Goal: Task Accomplishment & Management: Use online tool/utility

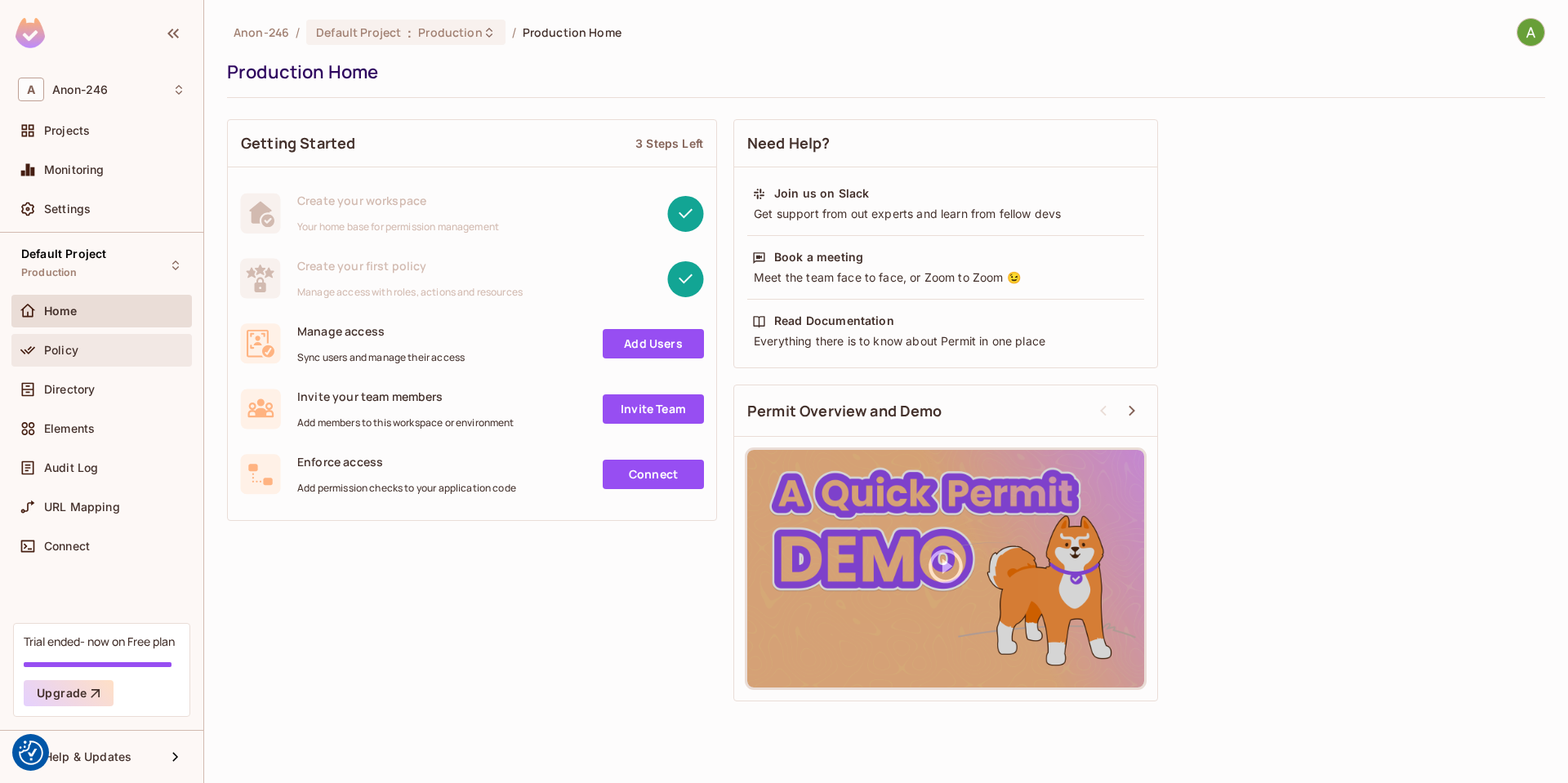
click at [110, 361] on div "Policy" at bounding box center [101, 350] width 180 height 32
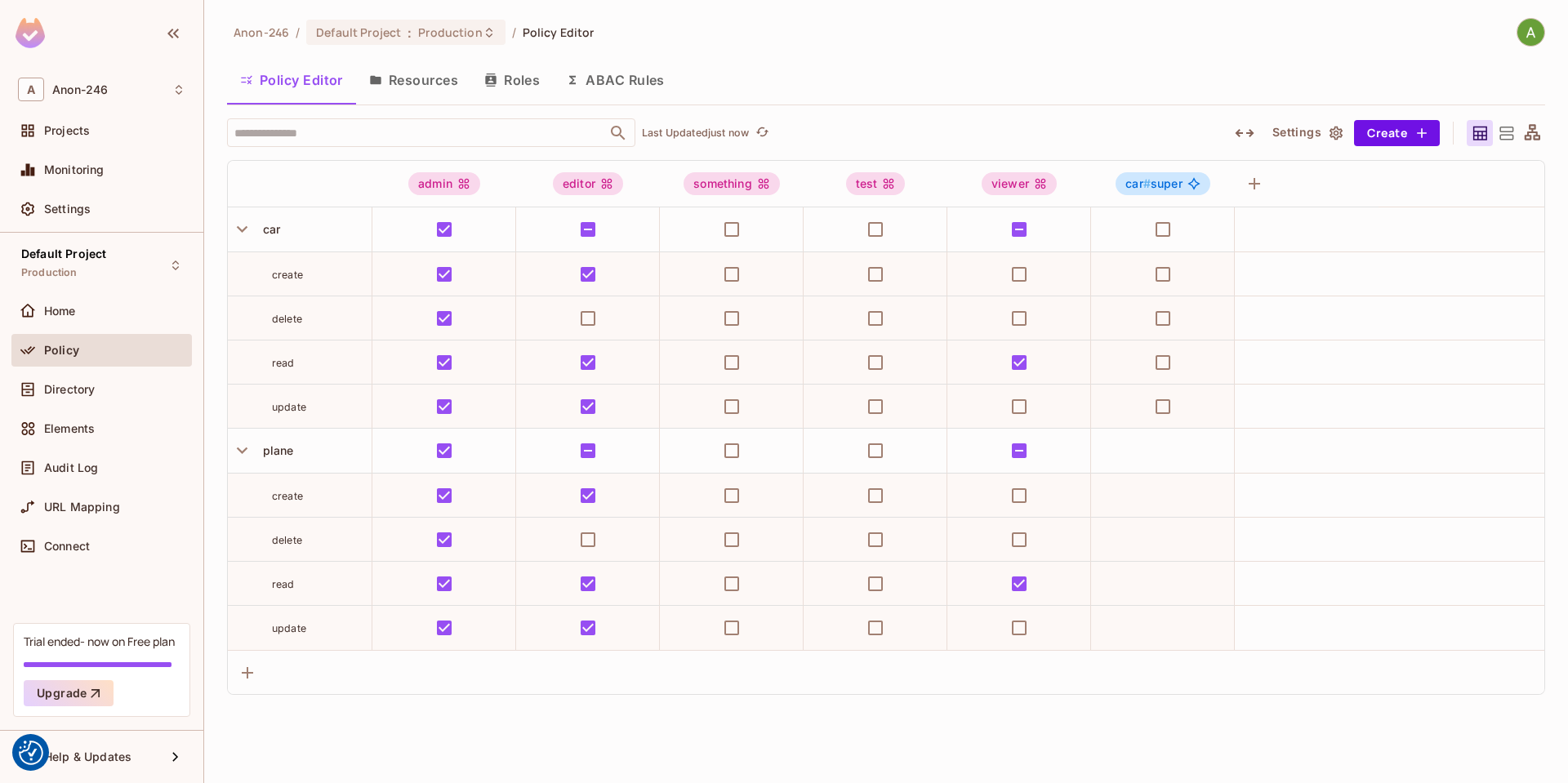
click at [1337, 134] on icon "button" at bounding box center [1336, 133] width 13 height 14
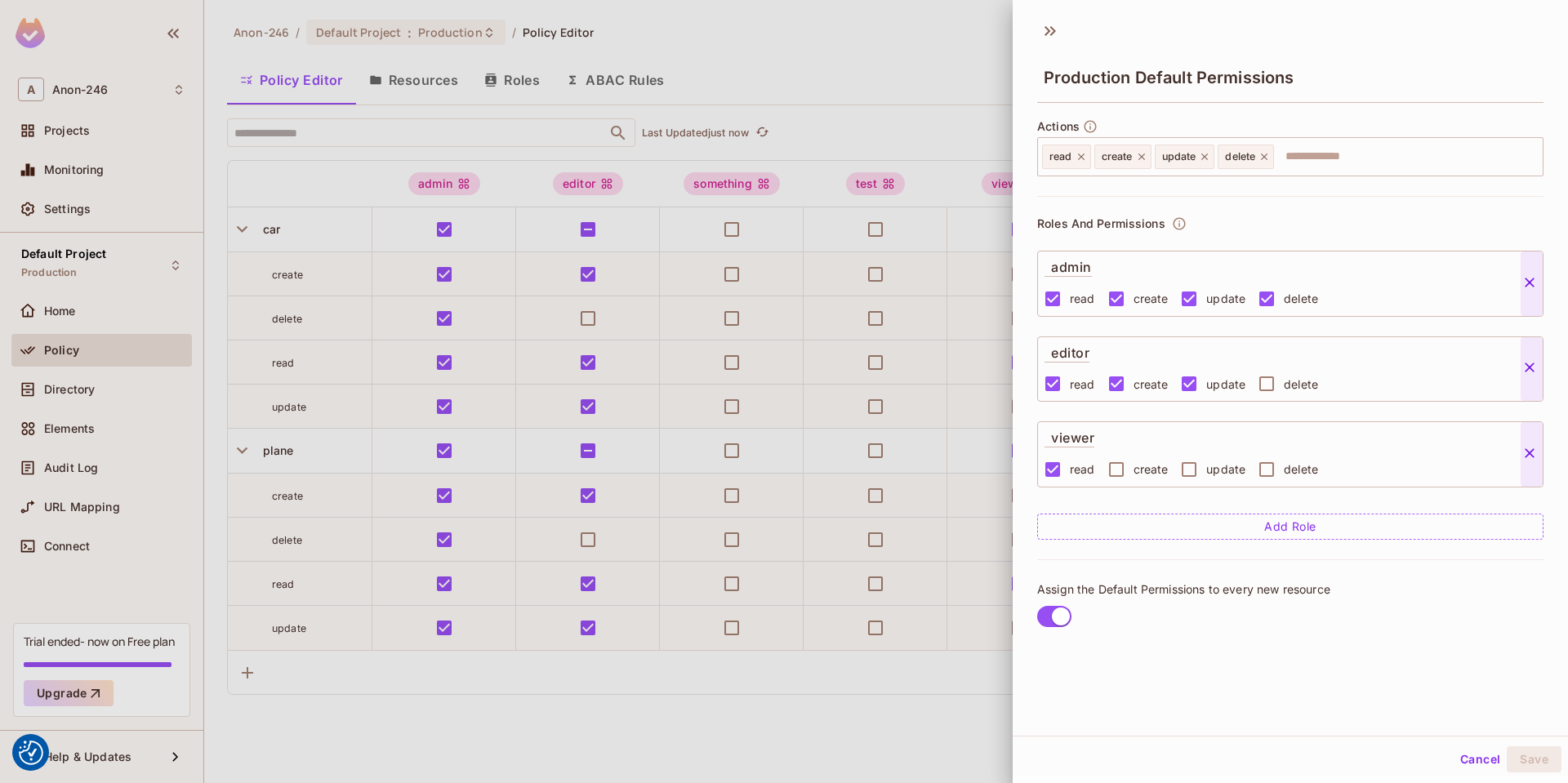
click at [938, 51] on div at bounding box center [784, 391] width 1568 height 783
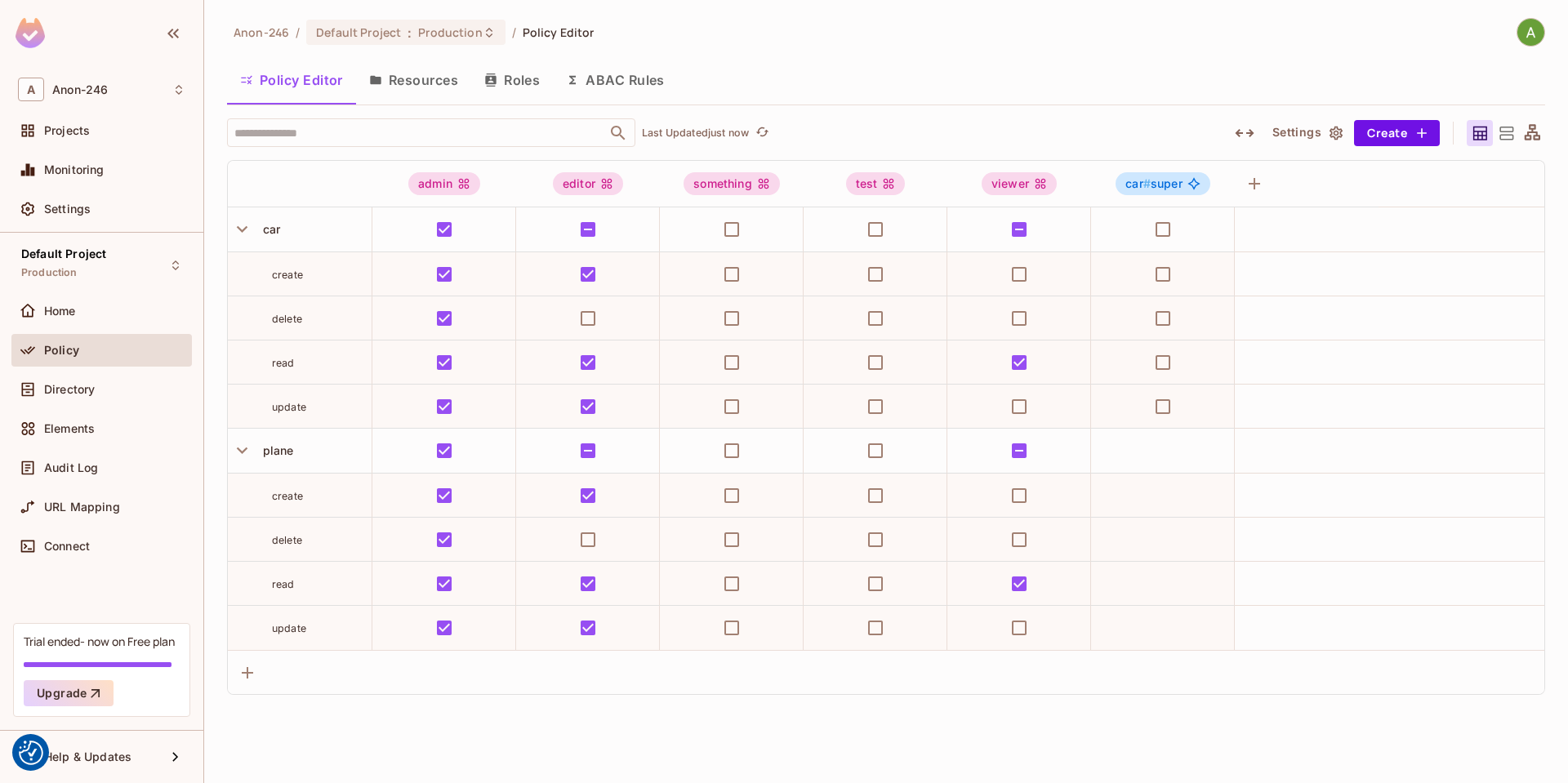
click at [1509, 136] on icon at bounding box center [1506, 133] width 20 height 20
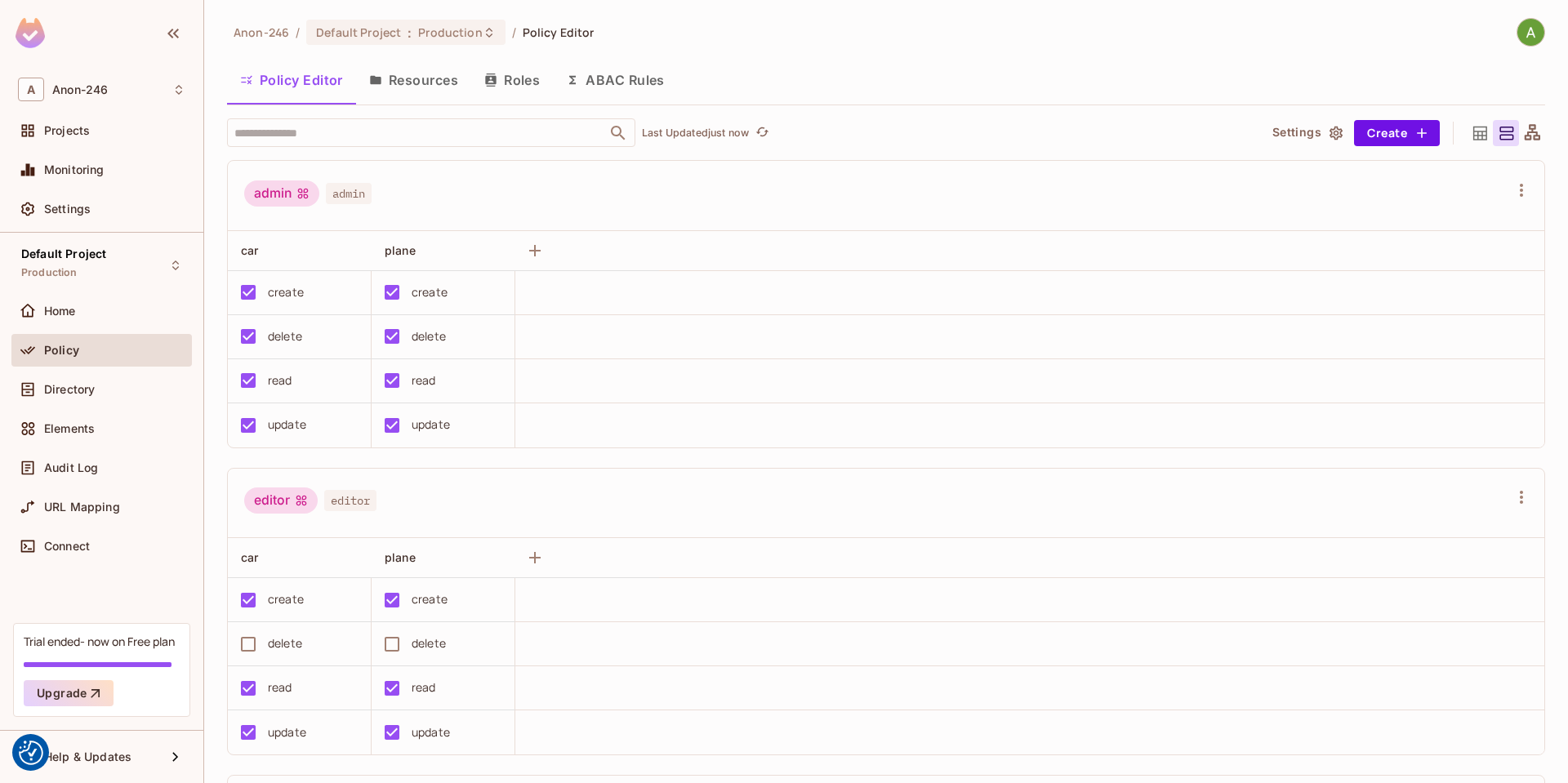
click at [1528, 134] on icon at bounding box center [1532, 133] width 20 height 20
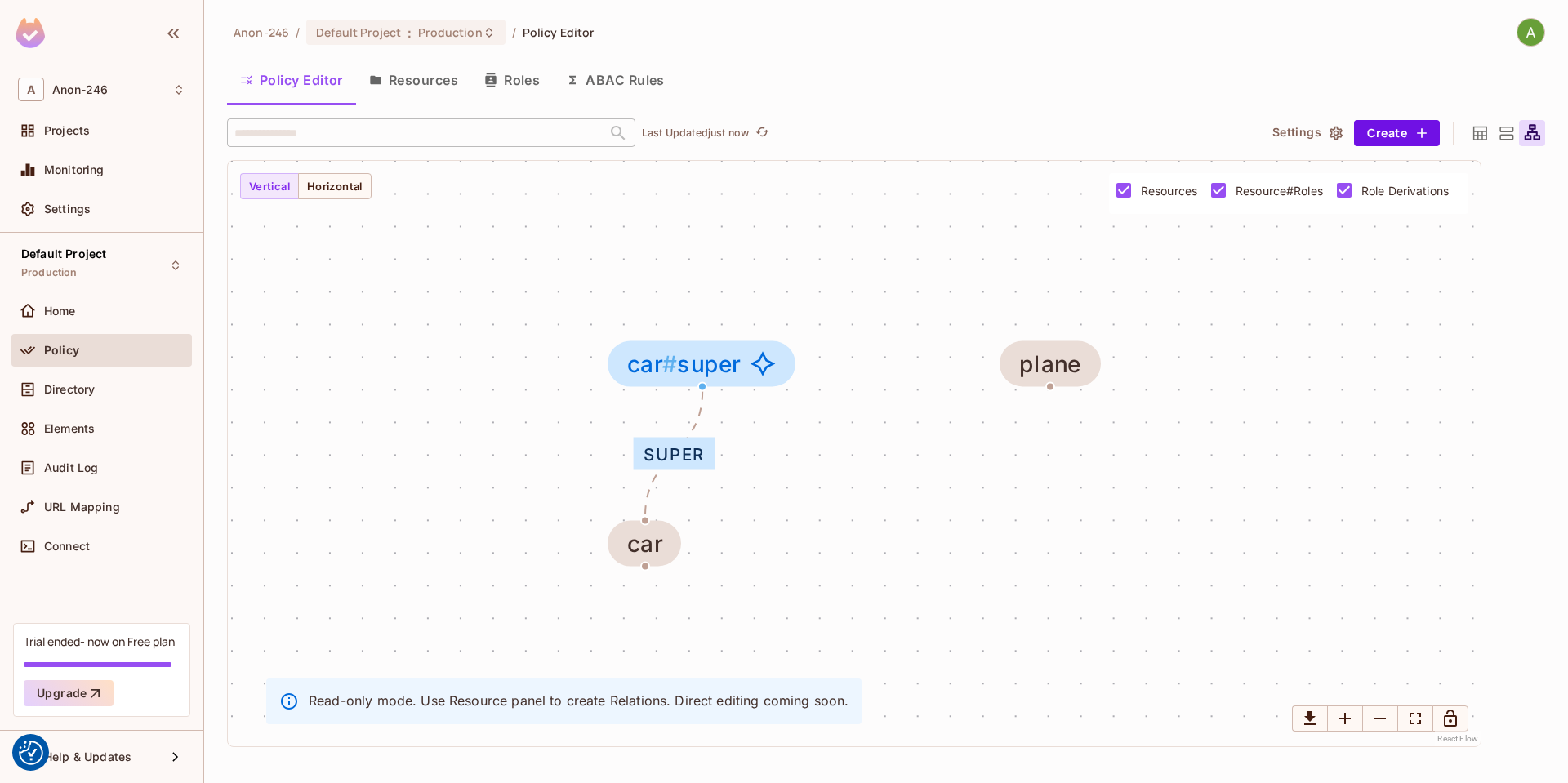
click at [1481, 134] on icon at bounding box center [1480, 133] width 14 height 14
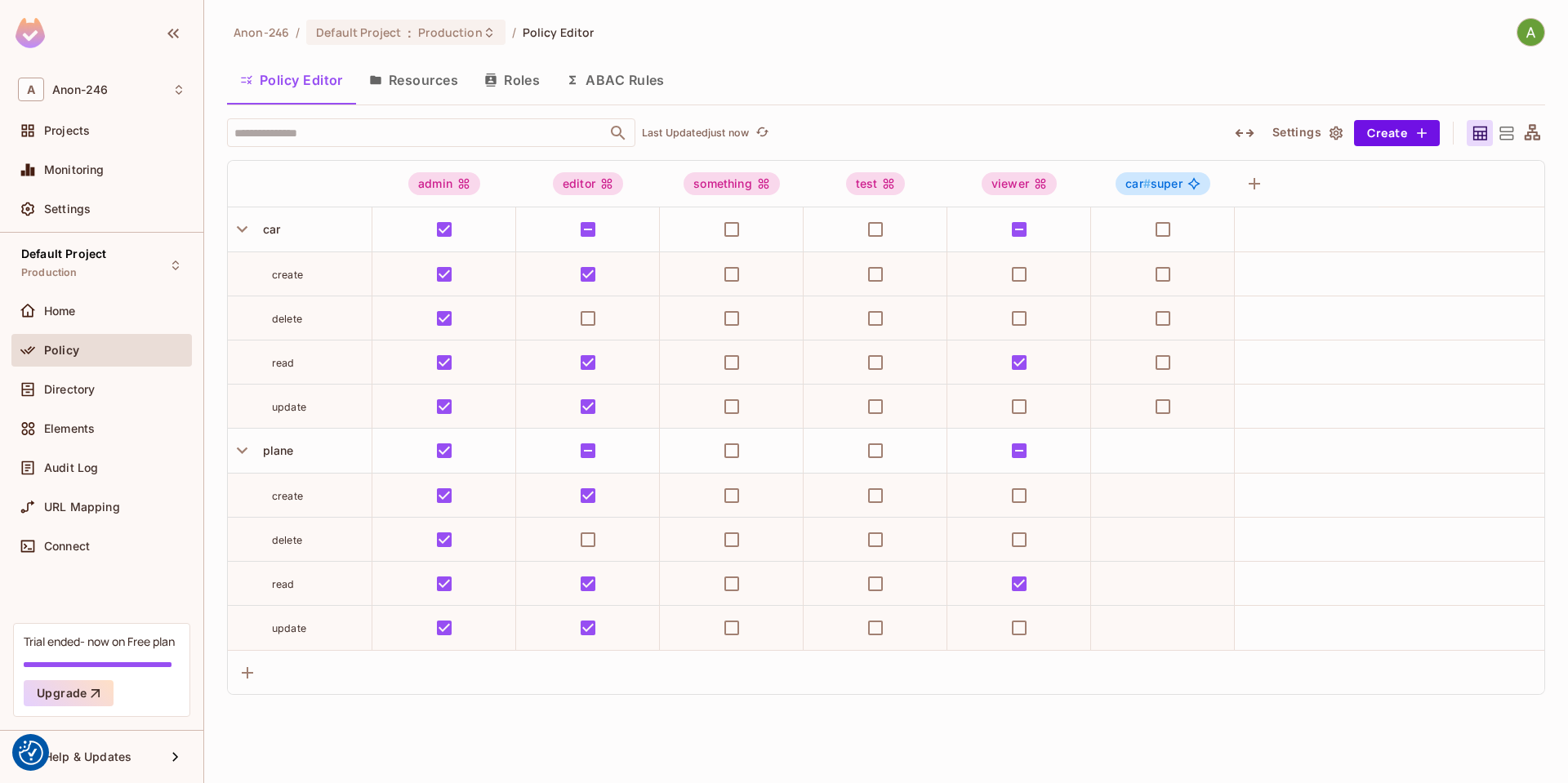
click at [1537, 130] on icon at bounding box center [1532, 133] width 20 height 20
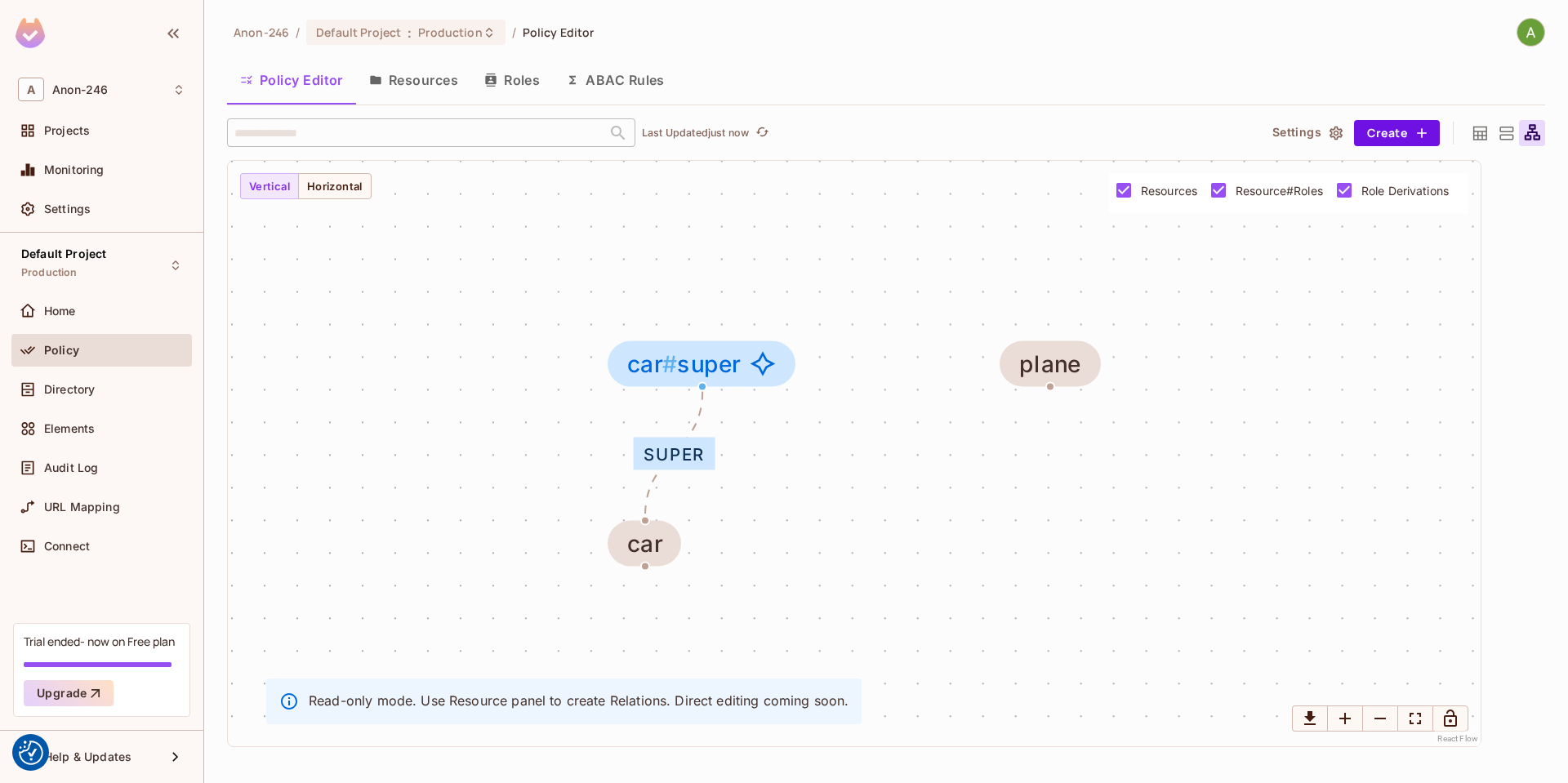
click at [1477, 132] on icon at bounding box center [1480, 133] width 20 height 20
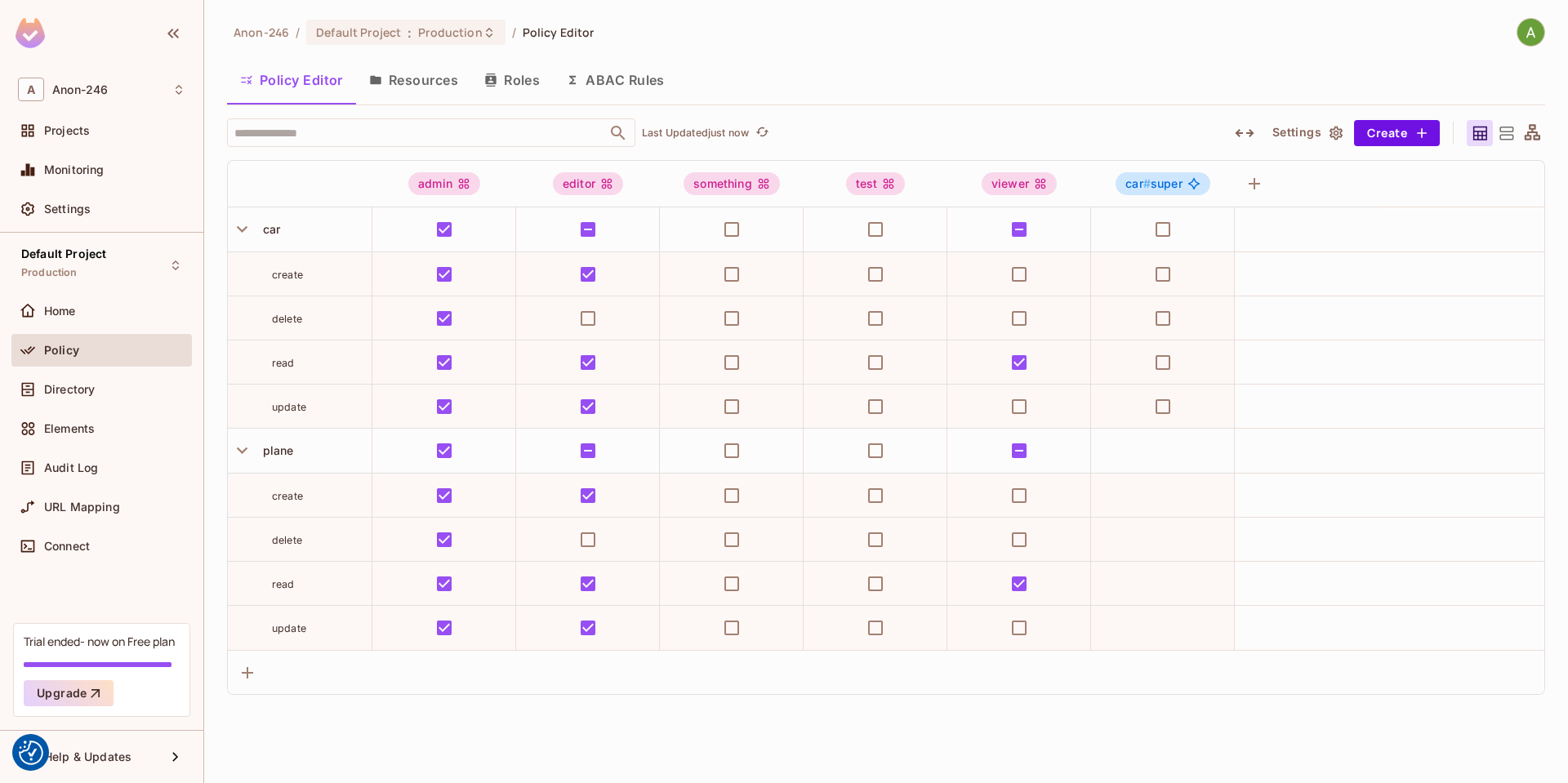
click at [1255, 130] on button "button" at bounding box center [1245, 133] width 30 height 26
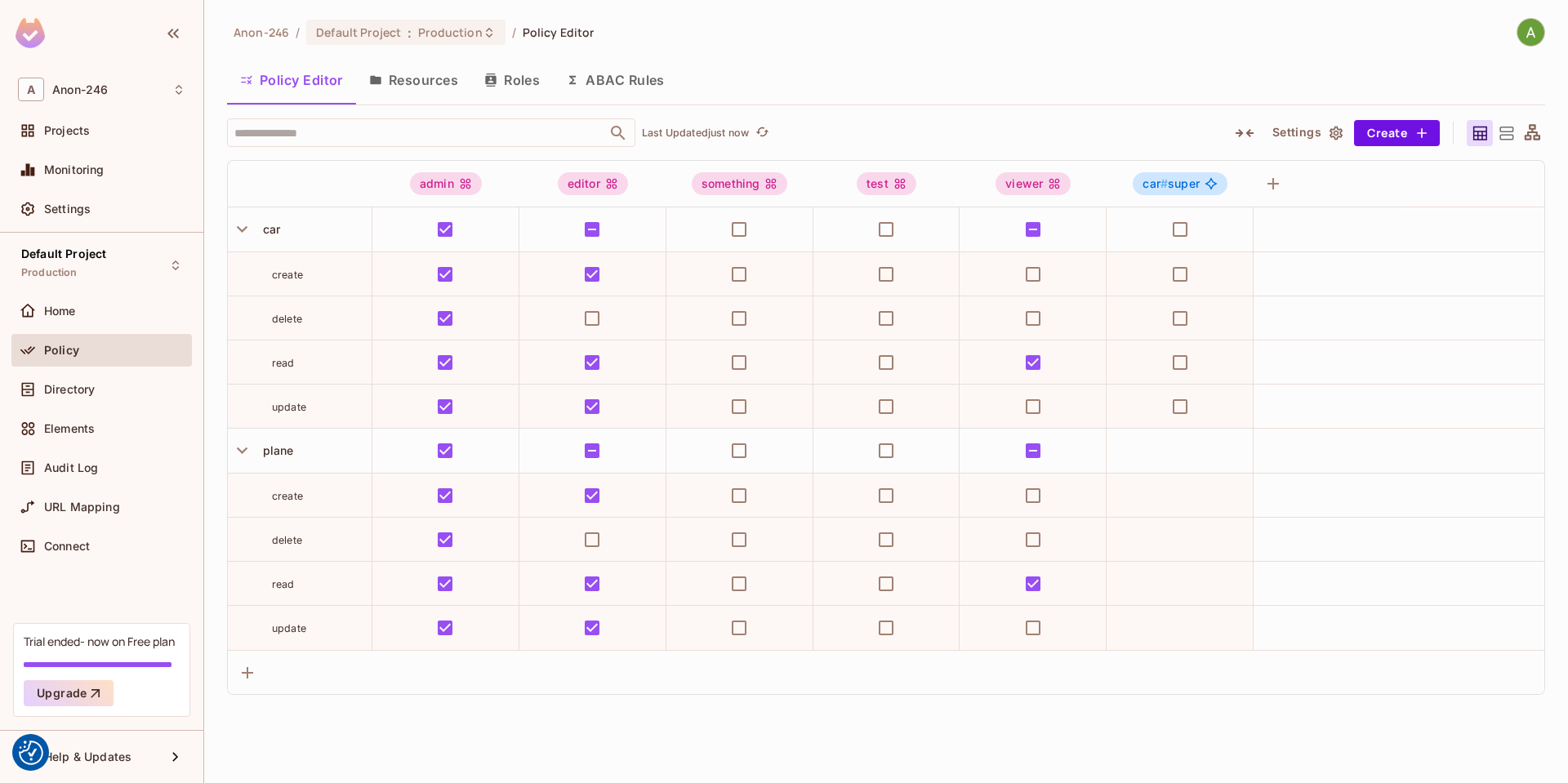
click at [1251, 134] on icon "button" at bounding box center [1245, 133] width 20 height 20
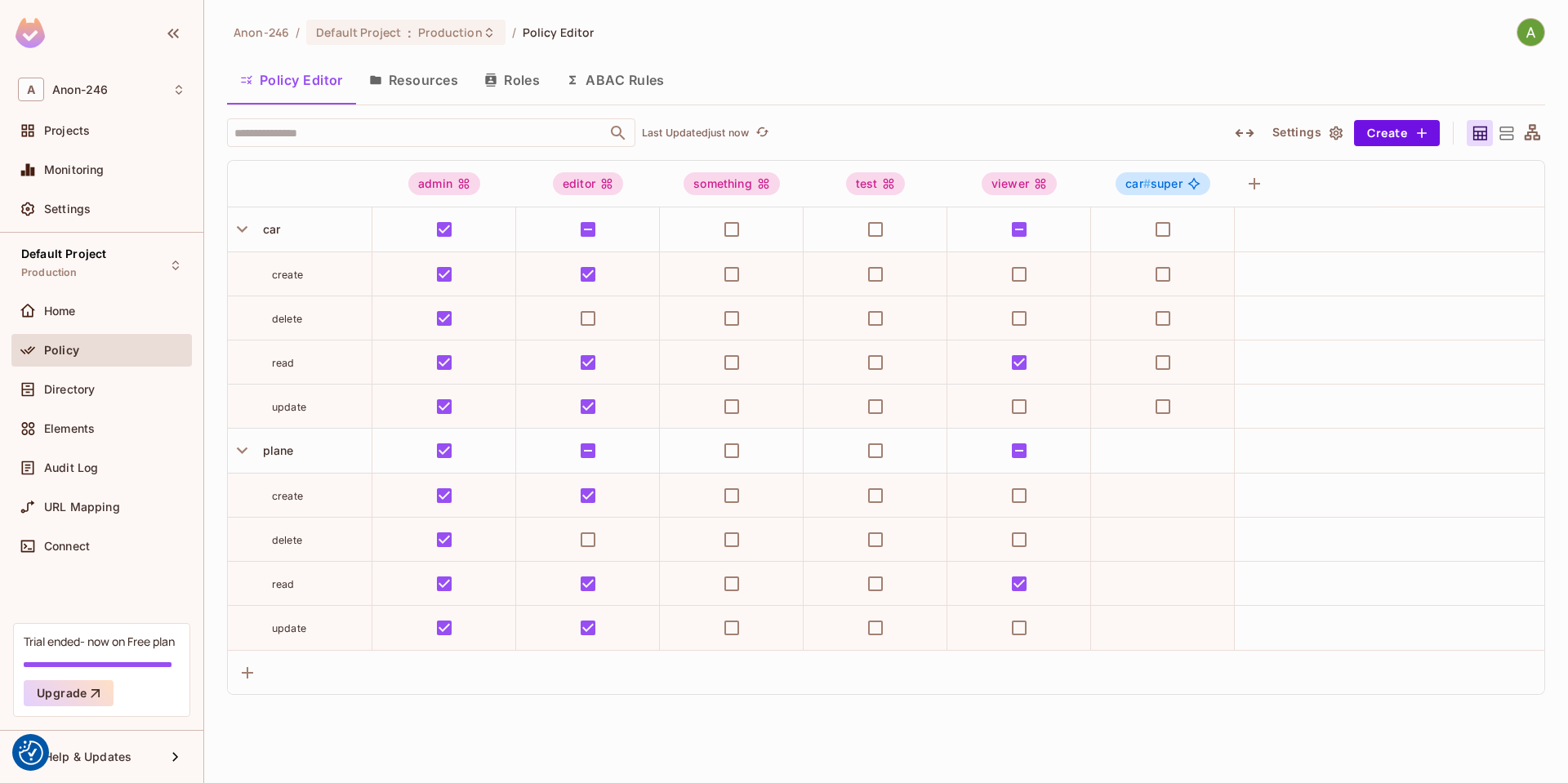
click at [927, 129] on div "​ Last Updated just now" at bounding box center [717, 133] width 981 height 29
click at [407, 81] on button "Resources" at bounding box center [413, 80] width 115 height 41
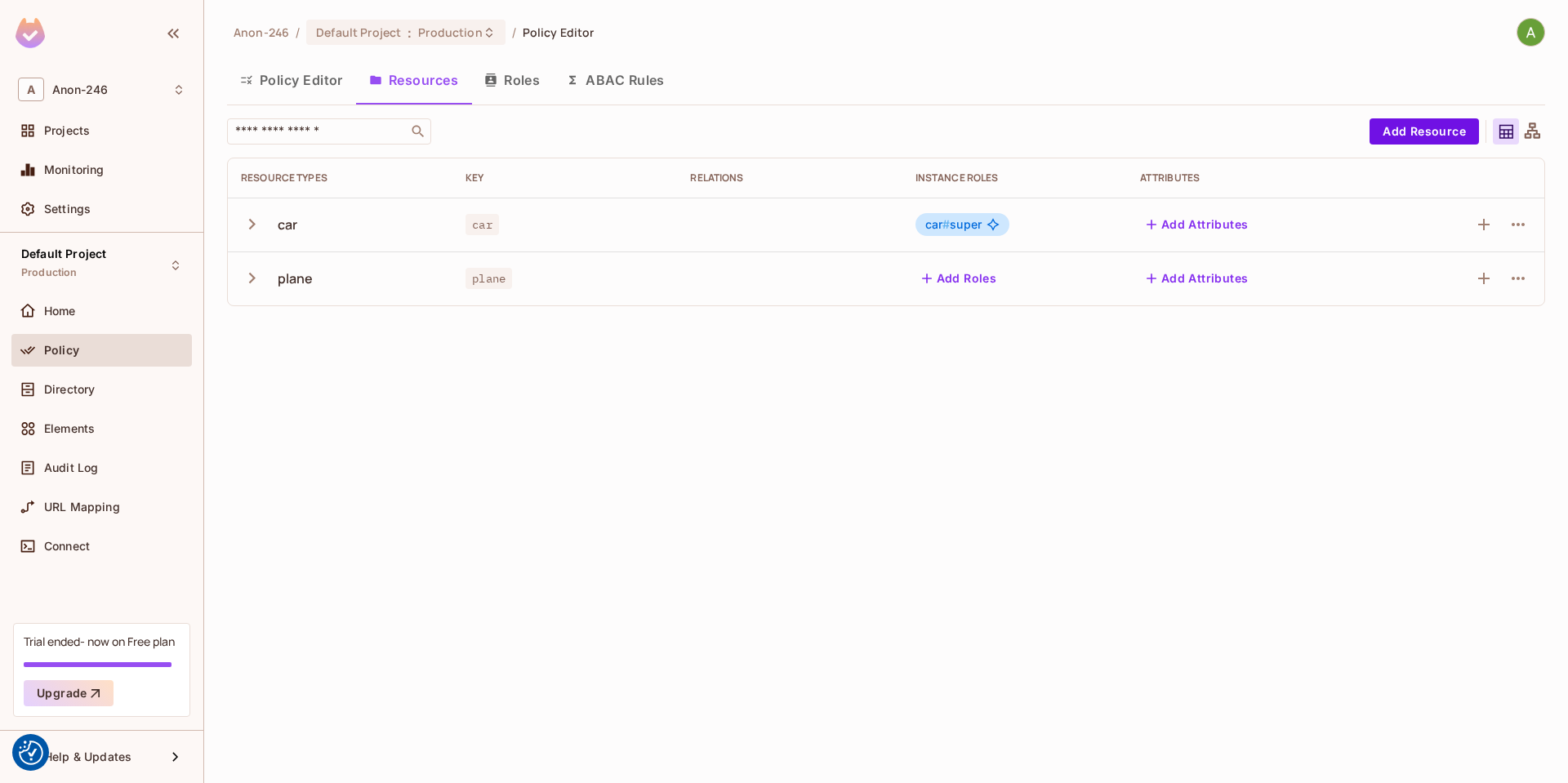
click at [310, 77] on button "Policy Editor" at bounding box center [291, 80] width 129 height 41
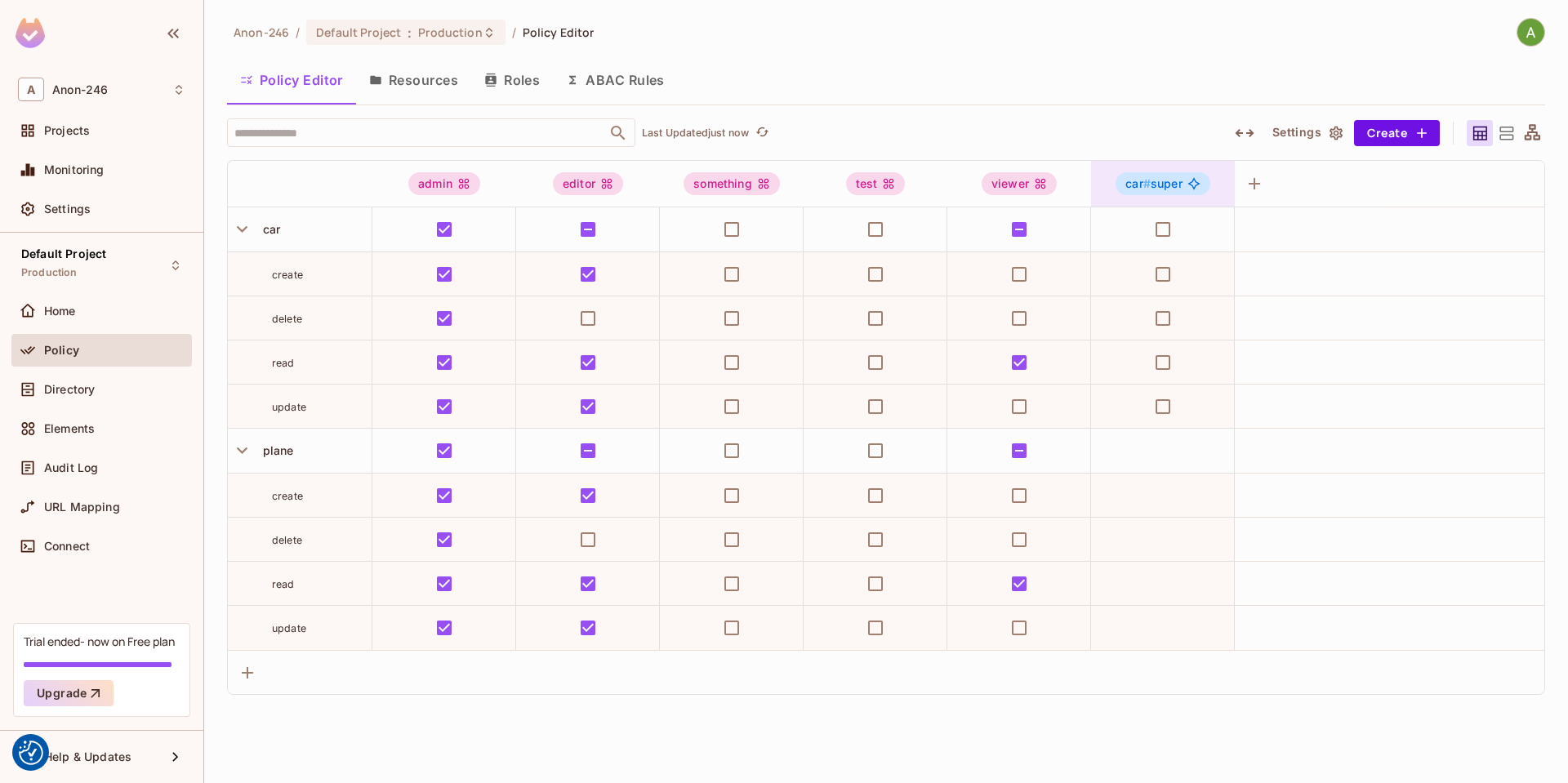
click at [1206, 185] on div "car # super" at bounding box center [1163, 184] width 93 height 23
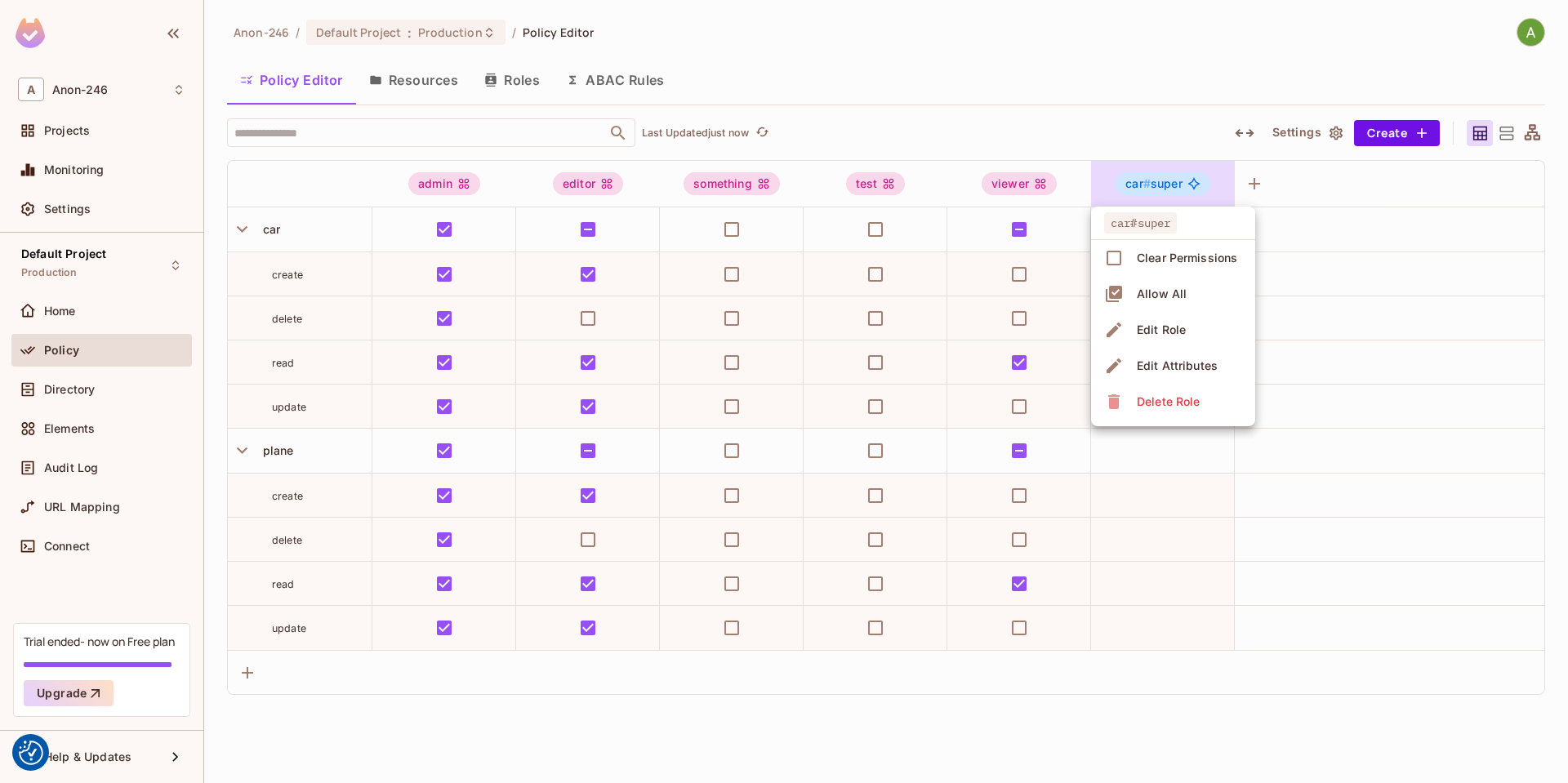
click at [1172, 162] on div at bounding box center [784, 391] width 1568 height 783
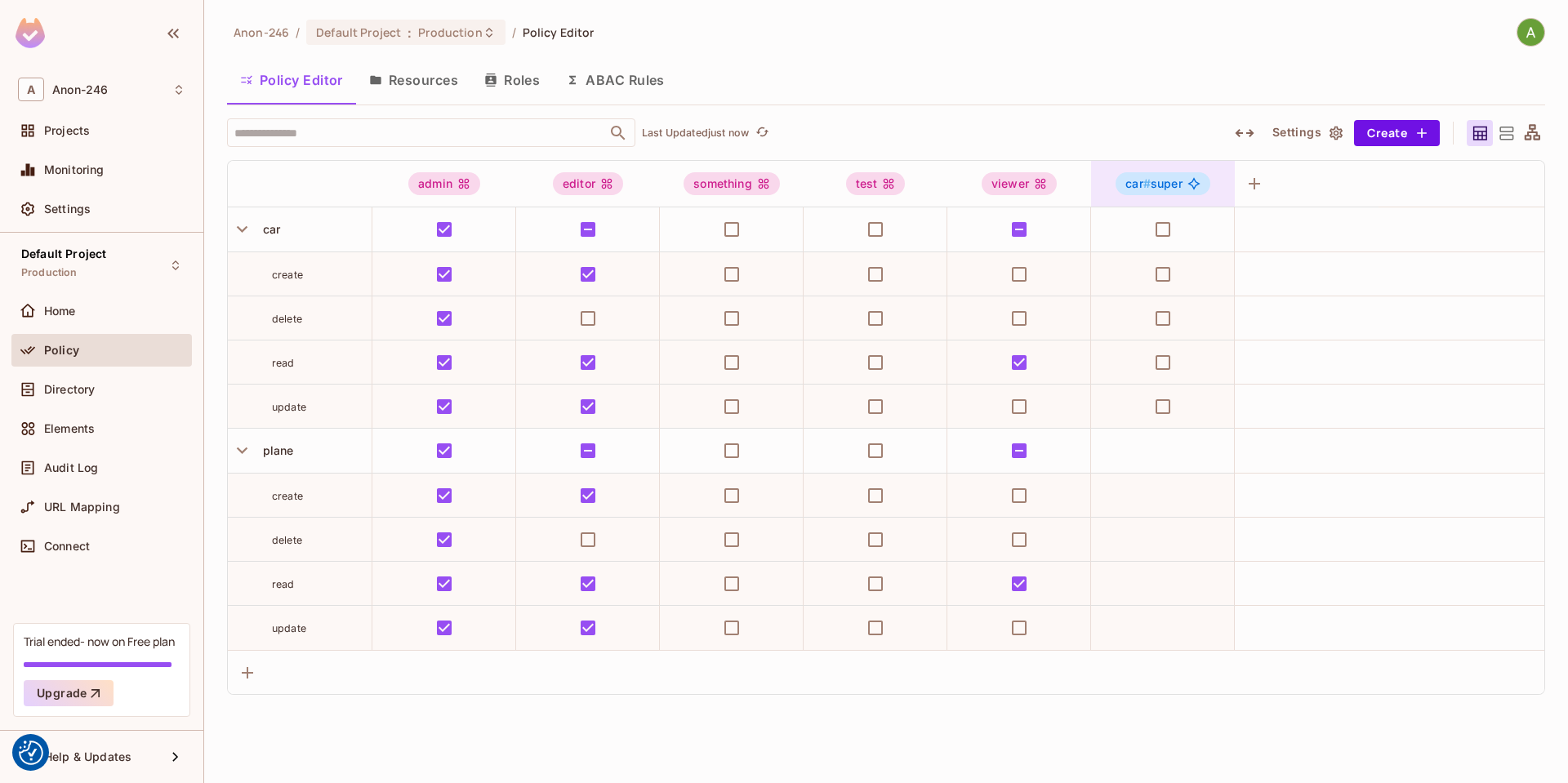
click at [1192, 187] on icon at bounding box center [1194, 184] width 13 height 13
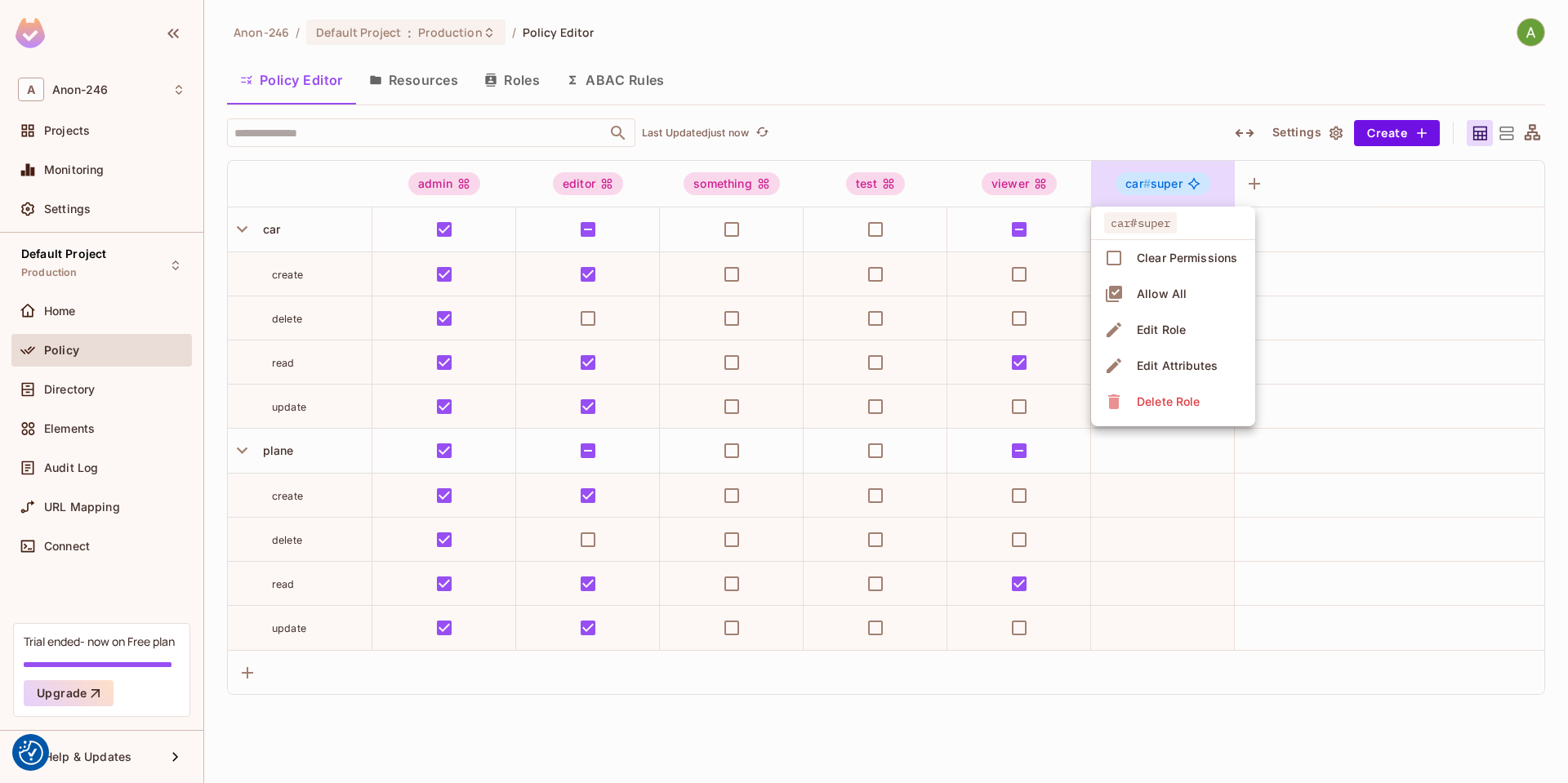
click at [1161, 191] on div at bounding box center [784, 391] width 1568 height 783
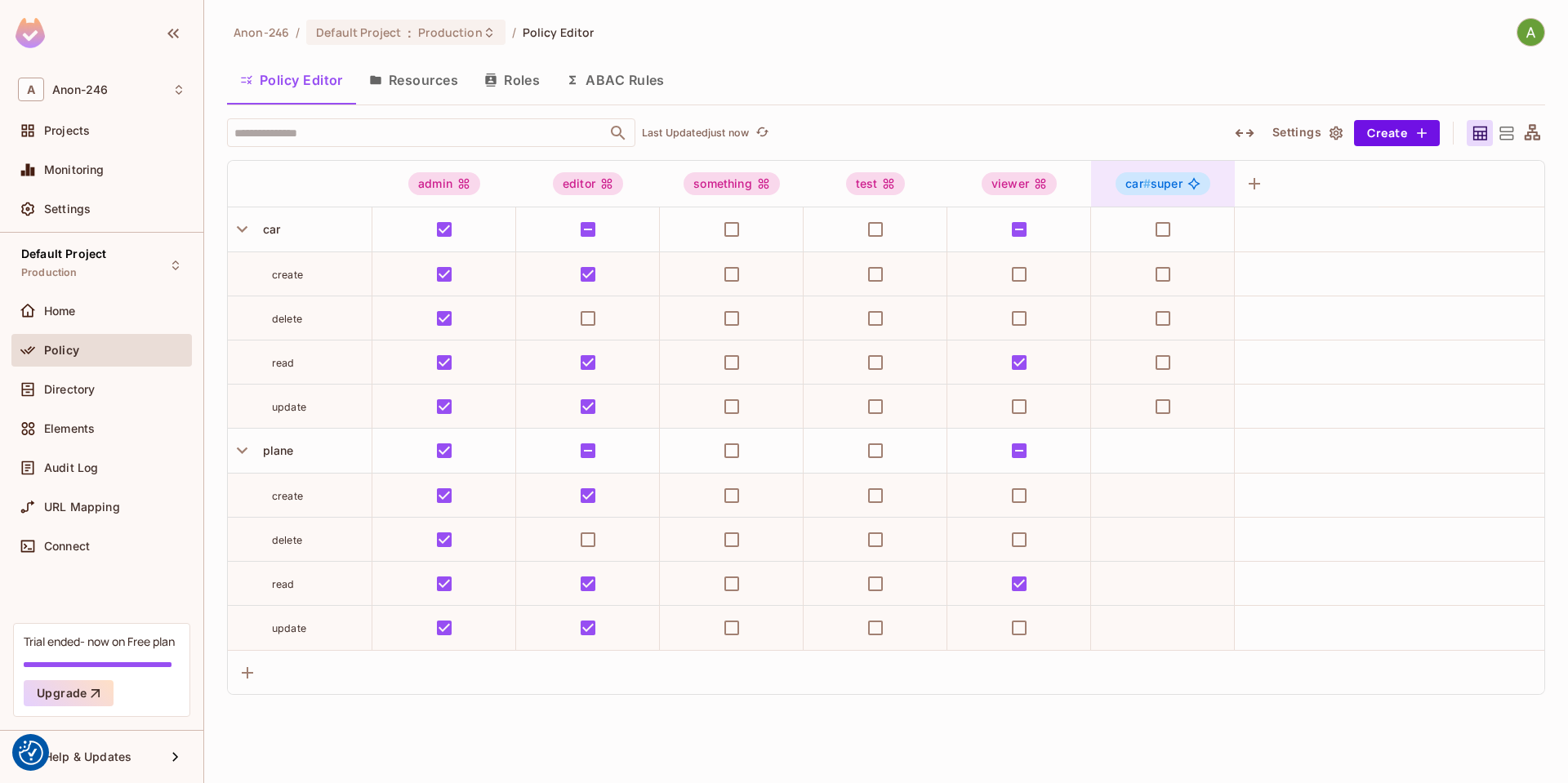
click at [1163, 188] on span "car # super" at bounding box center [1153, 184] width 56 height 13
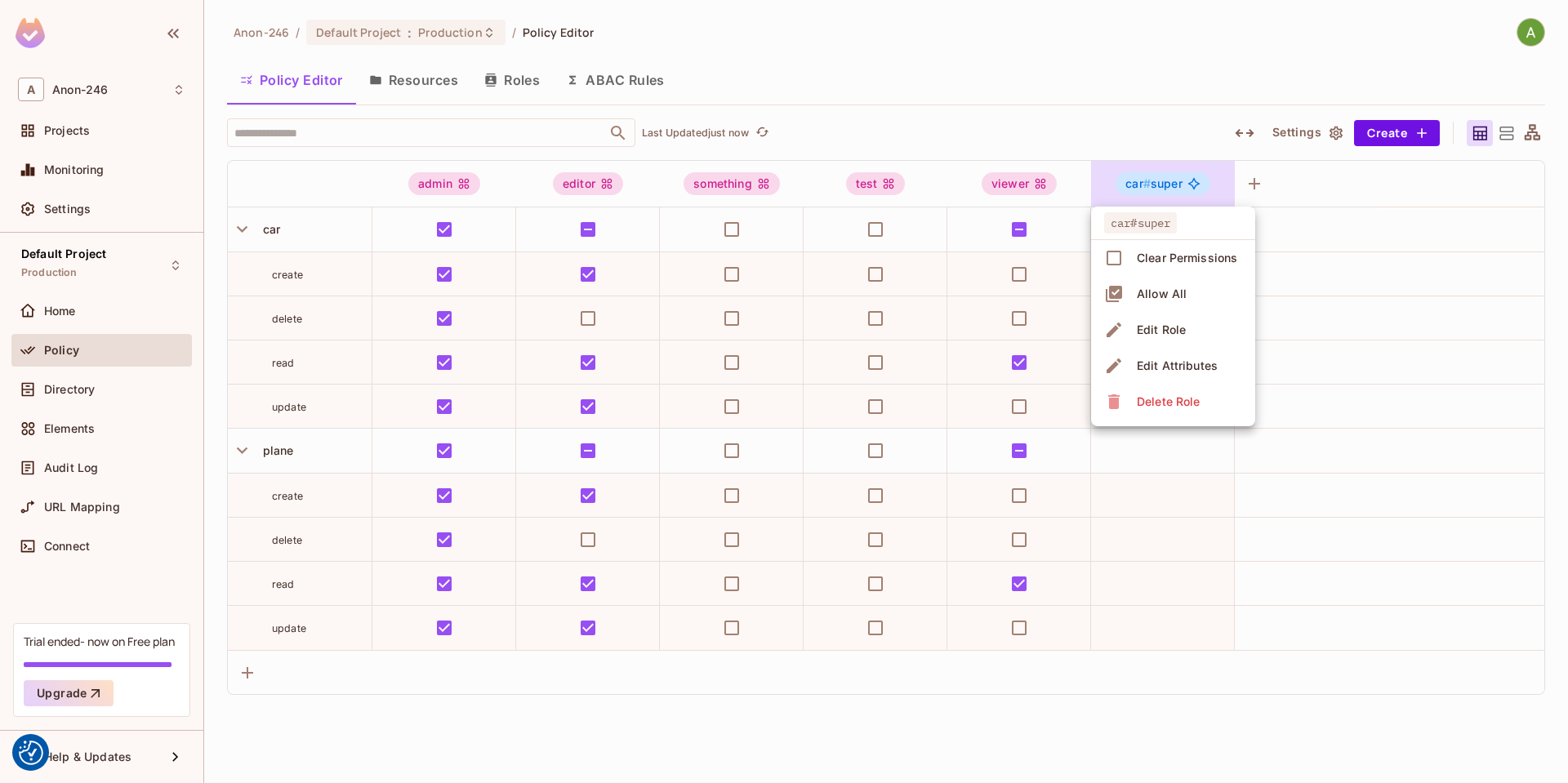
click at [1293, 120] on div at bounding box center [784, 391] width 1568 height 783
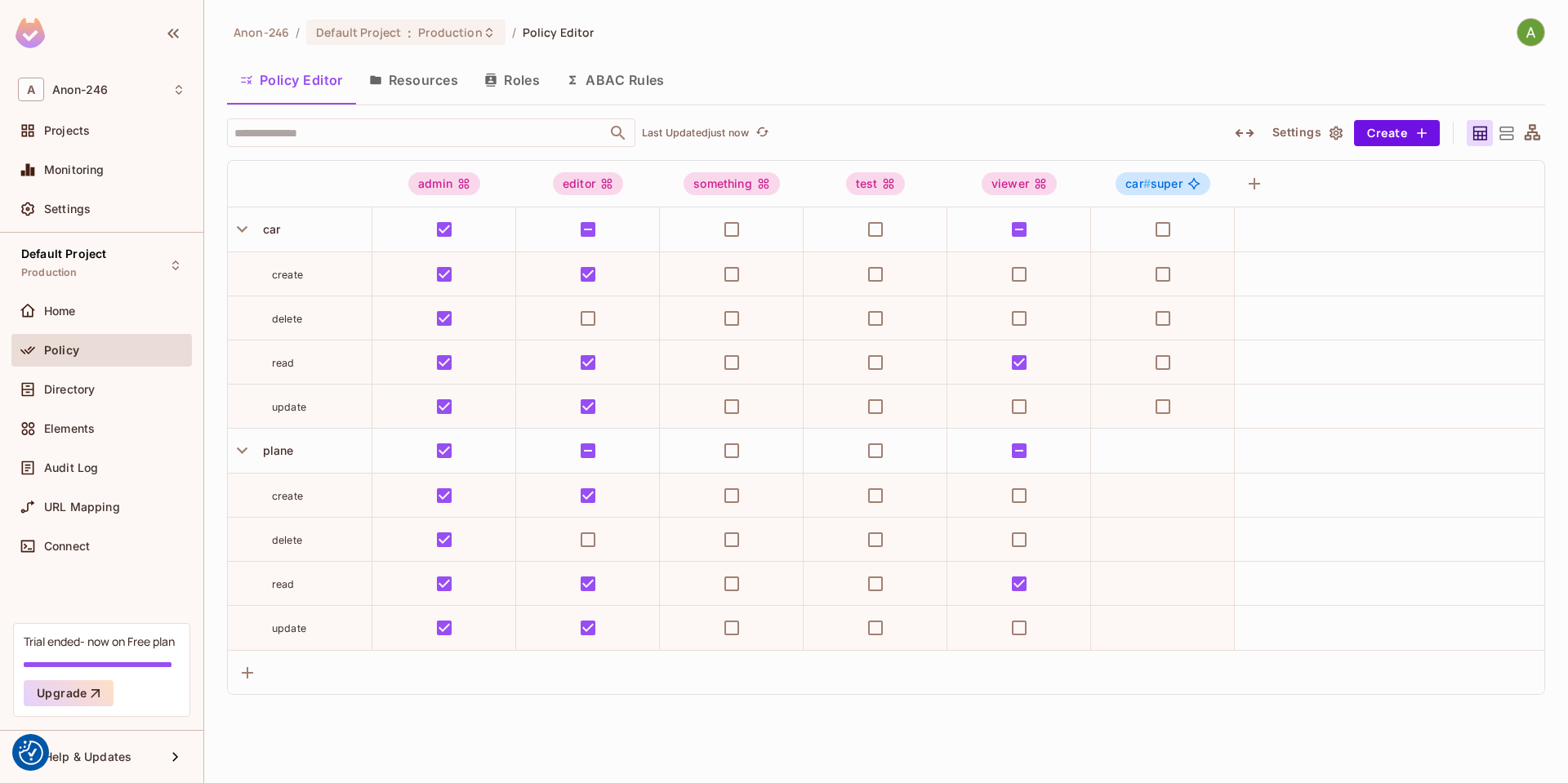
drag, startPoint x: 439, startPoint y: 77, endPoint x: 448, endPoint y: 76, distance: 9.1
click at [439, 76] on button "Resources" at bounding box center [413, 80] width 115 height 41
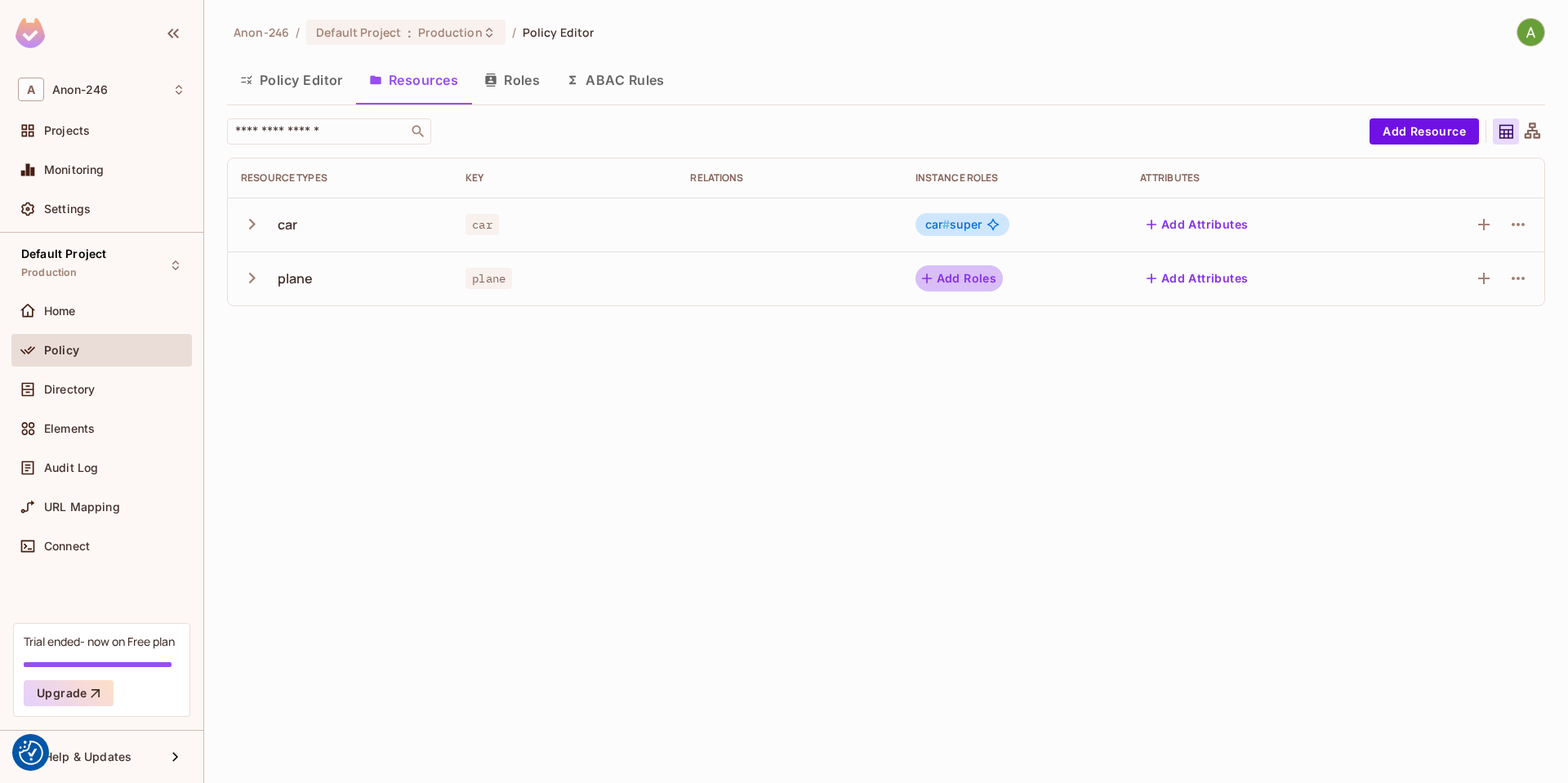
click at [973, 265] on button "Add Roles" at bounding box center [959, 278] width 88 height 26
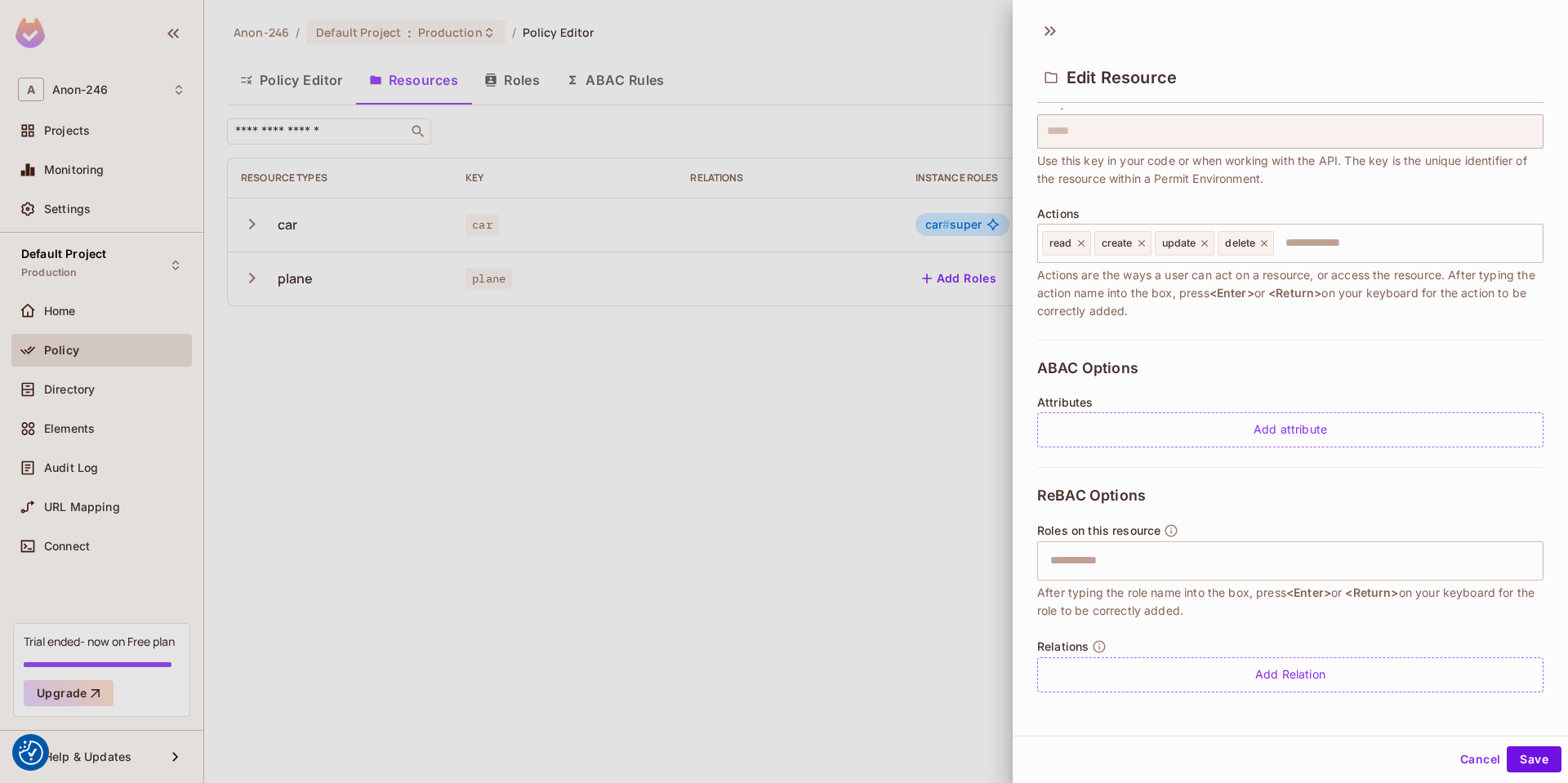
scroll to position [3, 0]
click at [1455, 758] on button "Cancel" at bounding box center [1480, 756] width 53 height 26
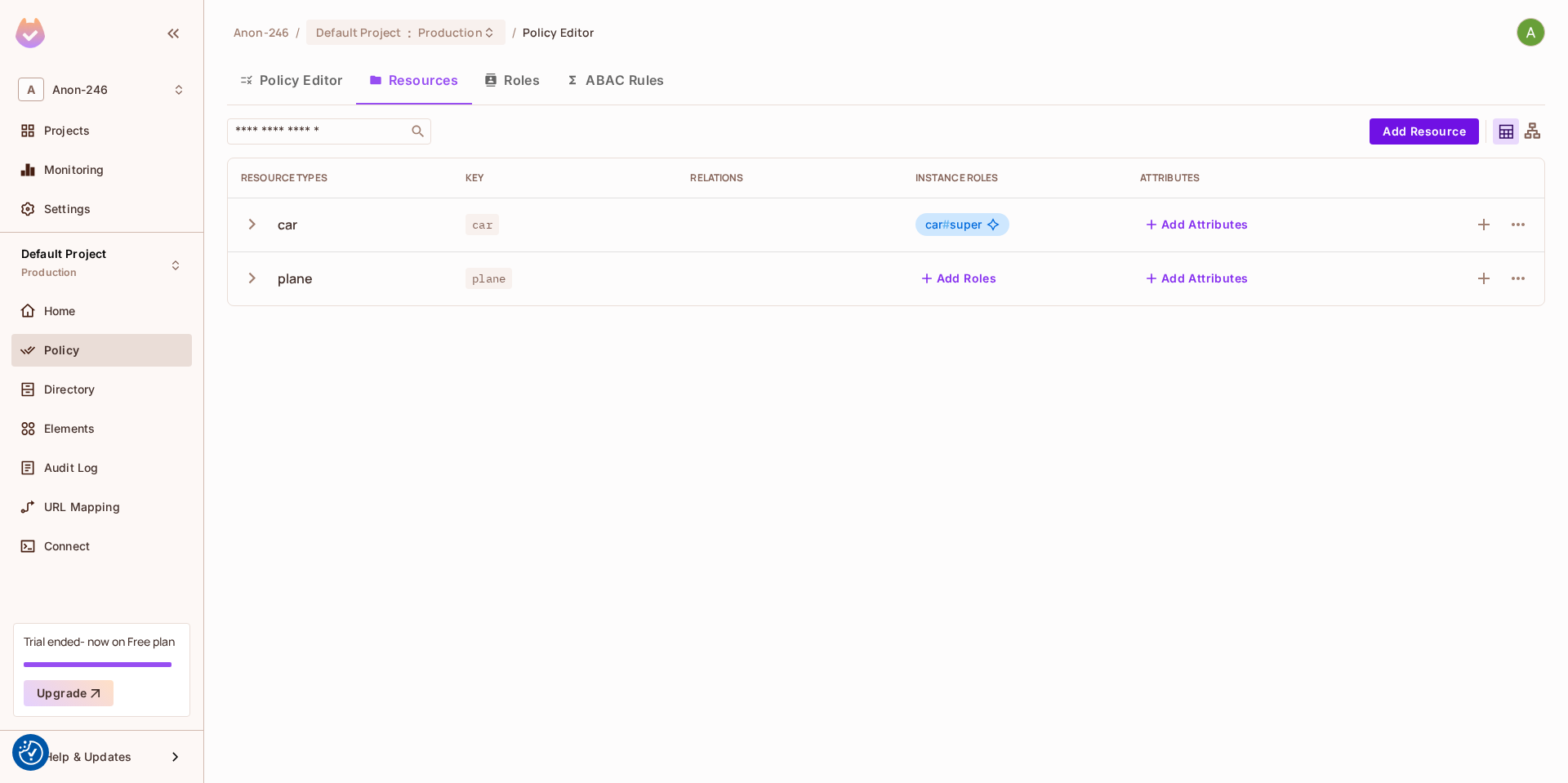
click at [971, 279] on button "Add Roles" at bounding box center [959, 278] width 88 height 26
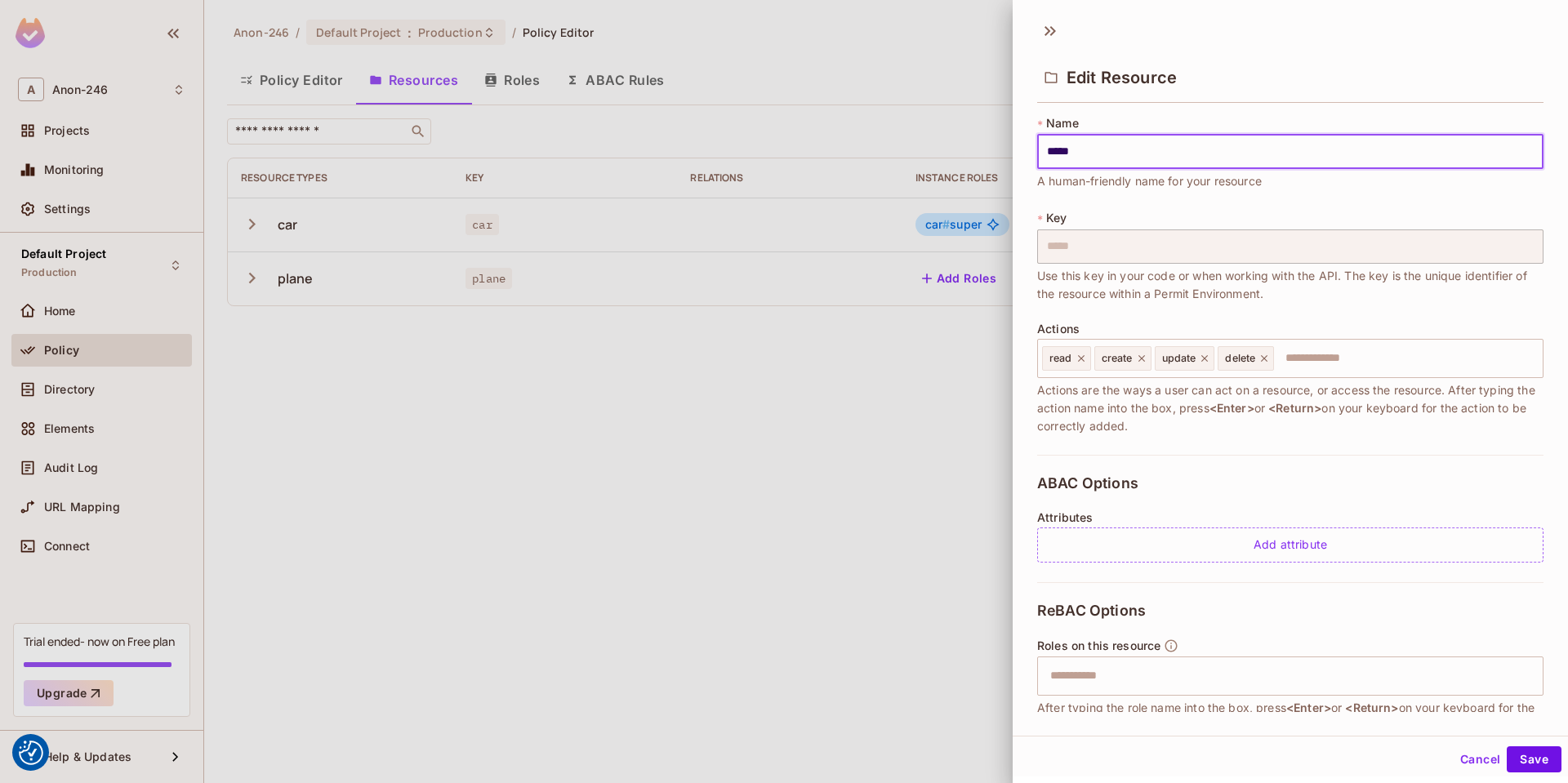
scroll to position [115, 0]
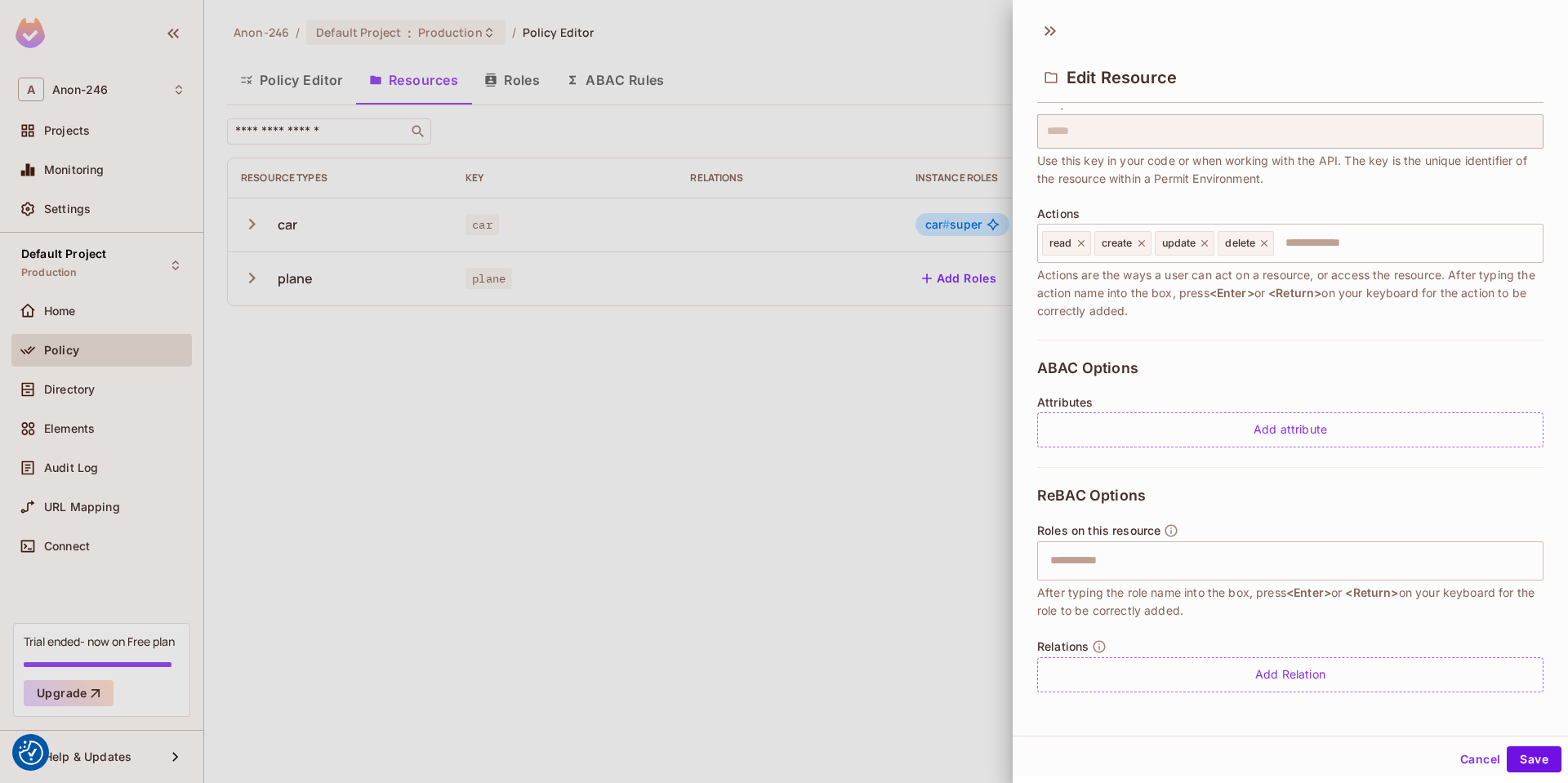
click at [1053, 495] on span "ReBAC Options" at bounding box center [1092, 495] width 109 height 16
click at [1053, 494] on span "ReBAC Options" at bounding box center [1092, 495] width 109 height 16
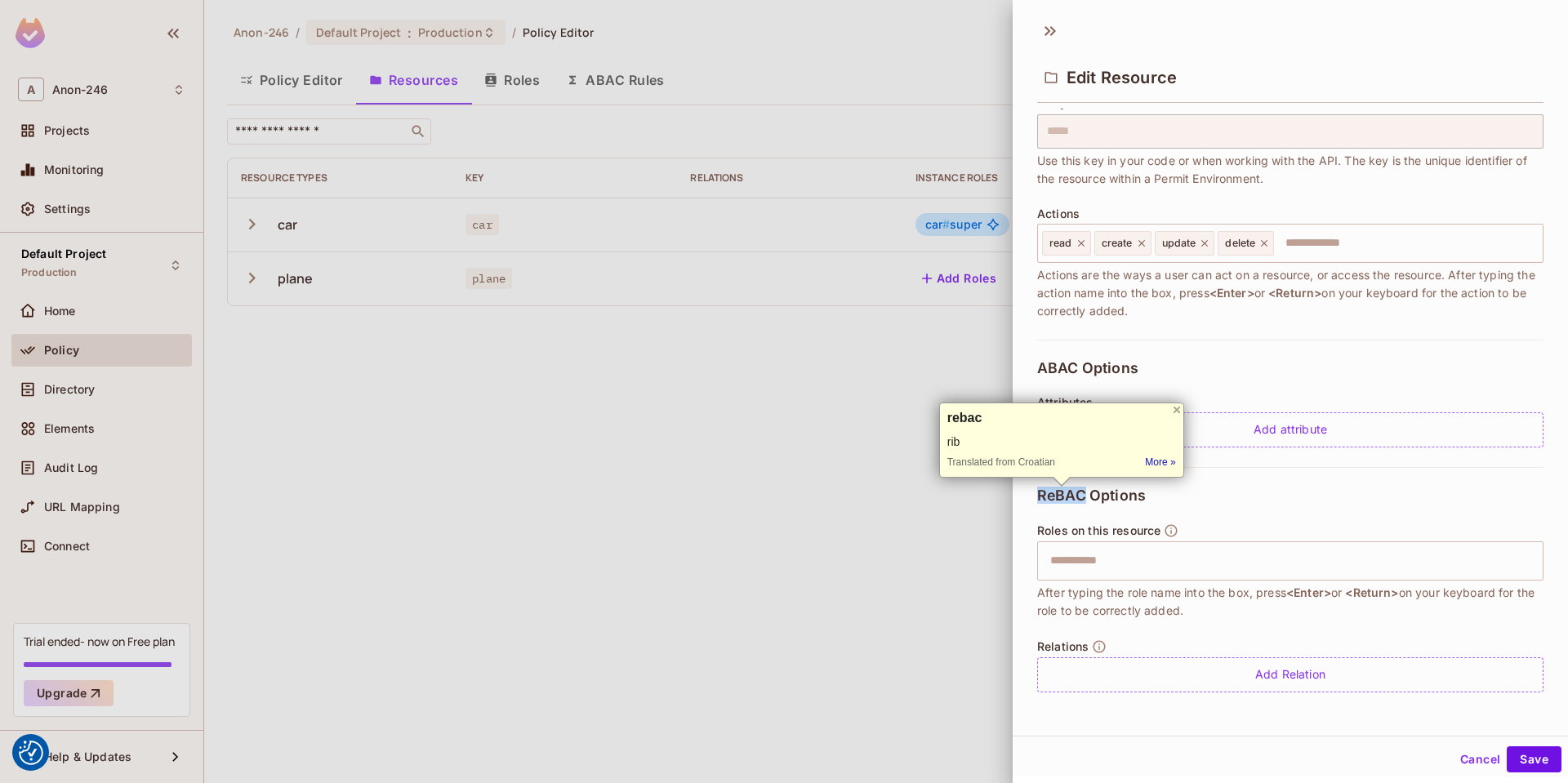
copy span "ReBAC"
click at [1386, 350] on div "ABAC Options Attributes Add attribute" at bounding box center [1290, 403] width 506 height 128
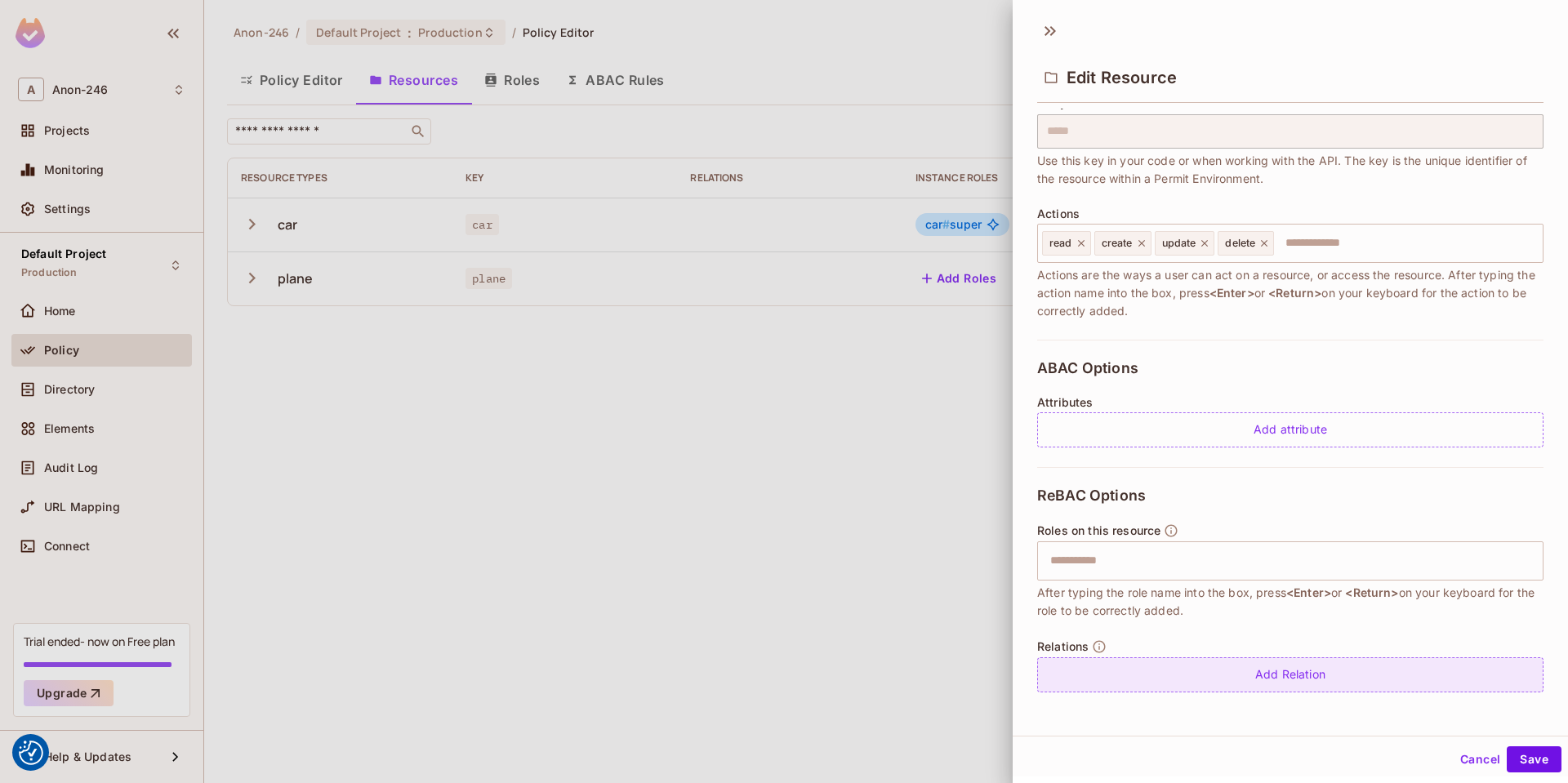
click at [1268, 670] on div "Add Relation" at bounding box center [1290, 674] width 506 height 35
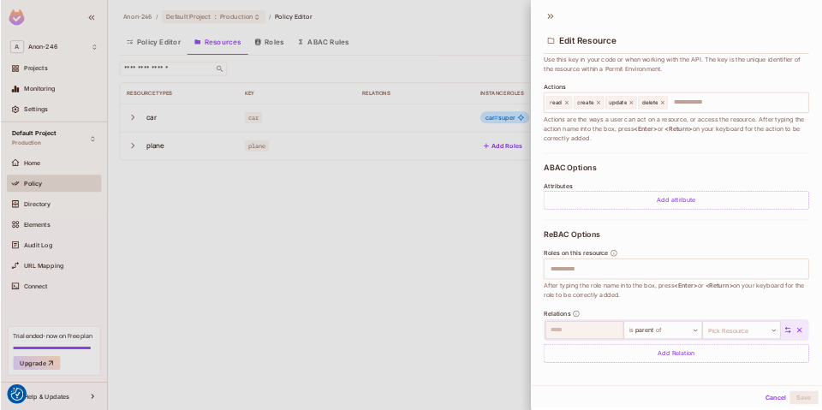
scroll to position [3, 0]
click at [1292, 653] on body "We use cookies to enhance your browsing experience, serve personalized ads or c…" at bounding box center [822, 410] width 1644 height 821
click at [1148, 755] on div at bounding box center [822, 410] width 1644 height 821
click at [503, 478] on div at bounding box center [822, 410] width 1644 height 821
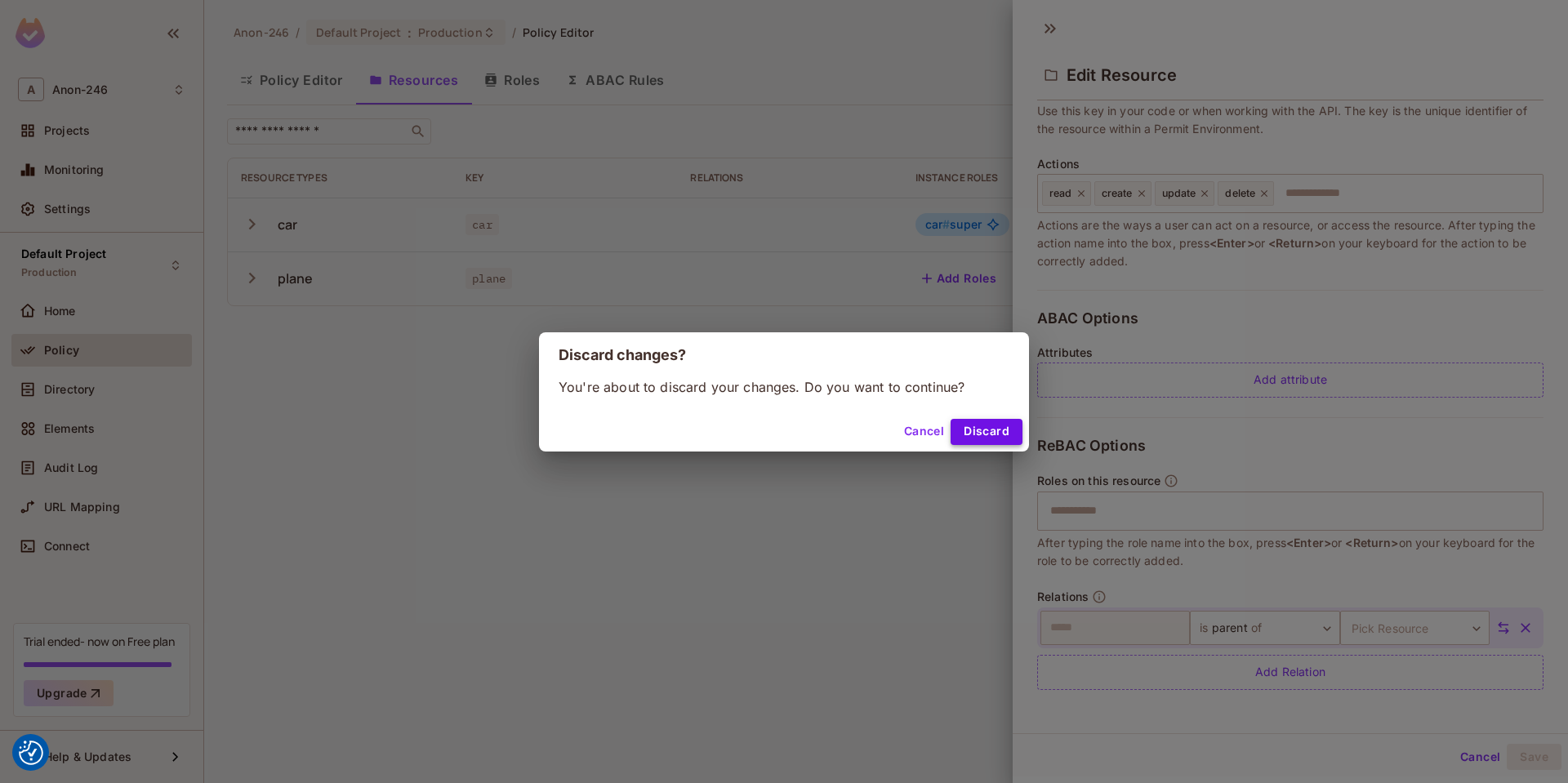
drag, startPoint x: 989, startPoint y: 438, endPoint x: 952, endPoint y: 430, distance: 37.9
click at [988, 438] on button "Discard" at bounding box center [986, 431] width 72 height 26
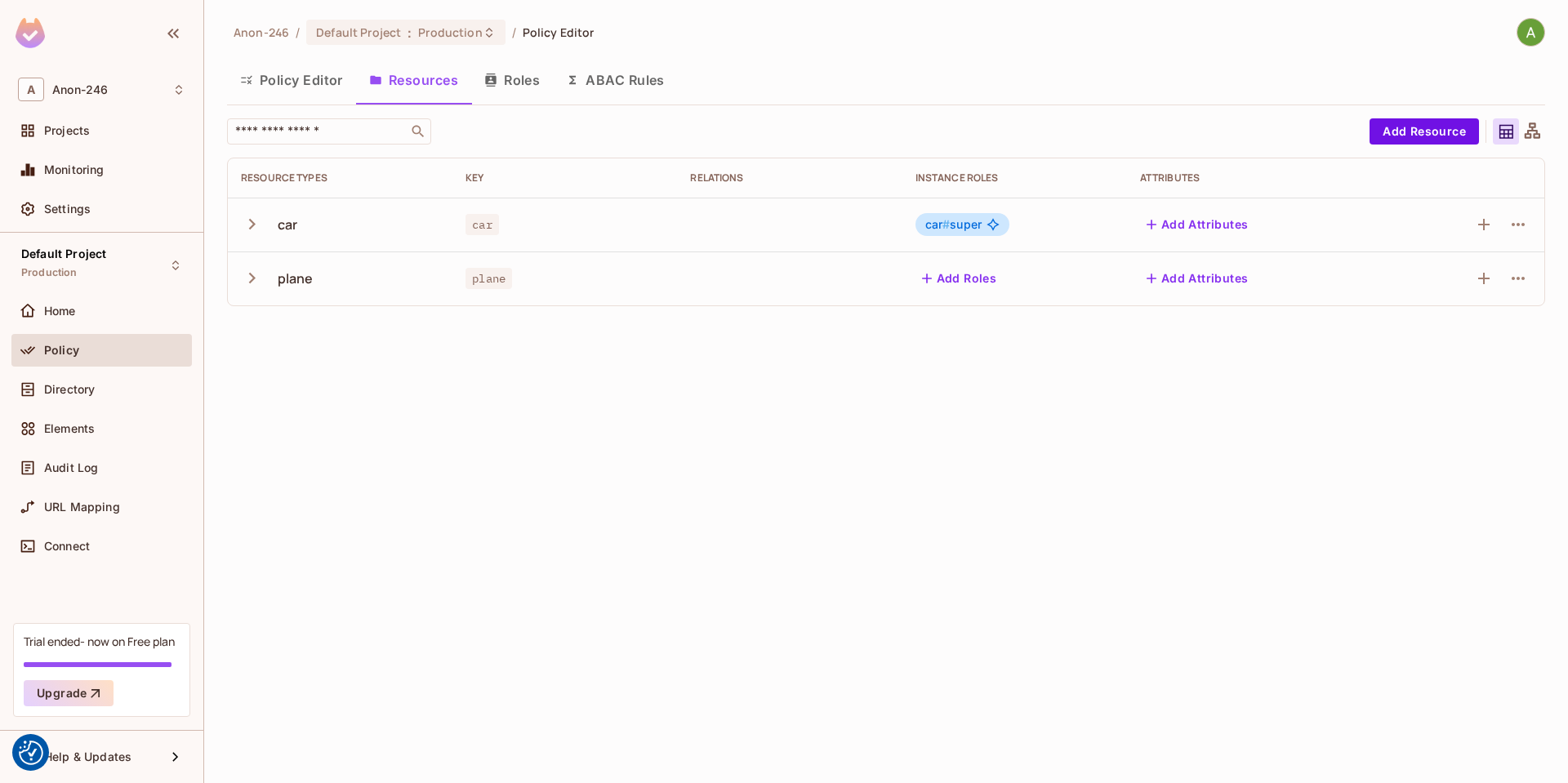
click at [310, 88] on button "Policy Editor" at bounding box center [291, 80] width 129 height 41
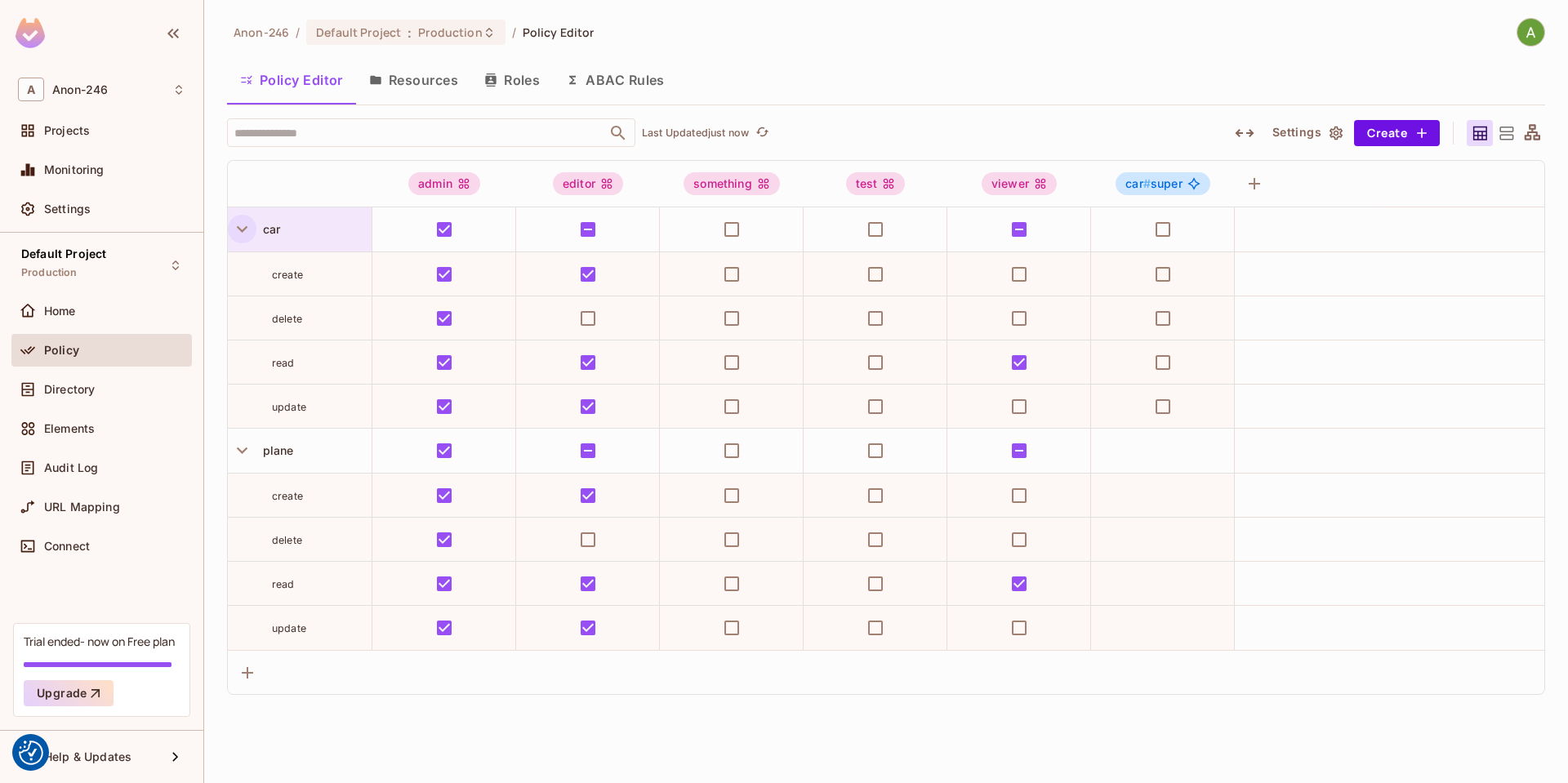
click at [238, 231] on icon "button" at bounding box center [241, 229] width 22 height 22
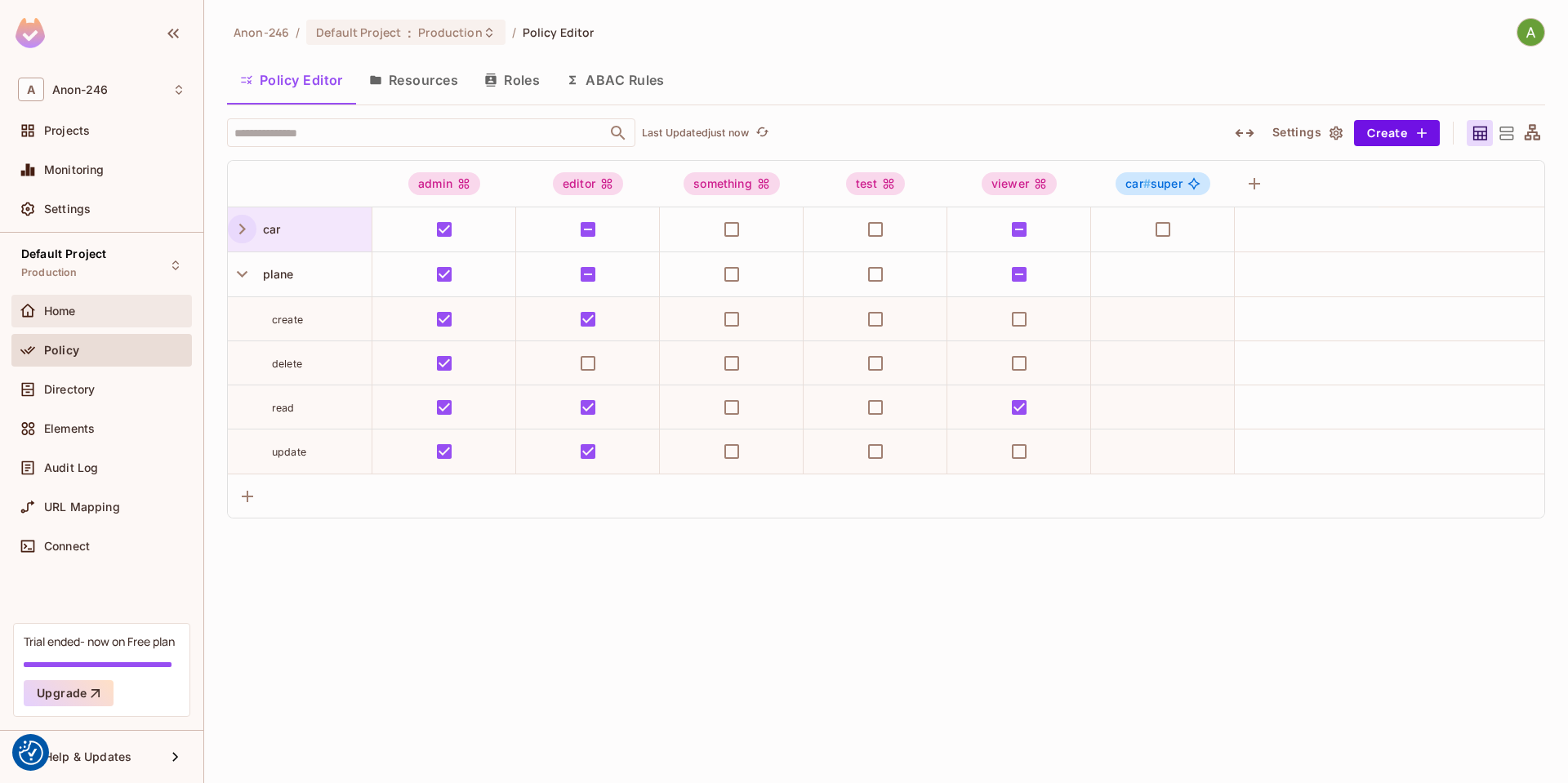
drag, startPoint x: 237, startPoint y: 276, endPoint x: 186, endPoint y: 297, distance: 55.2
click at [237, 276] on icon "button" at bounding box center [241, 274] width 22 height 22
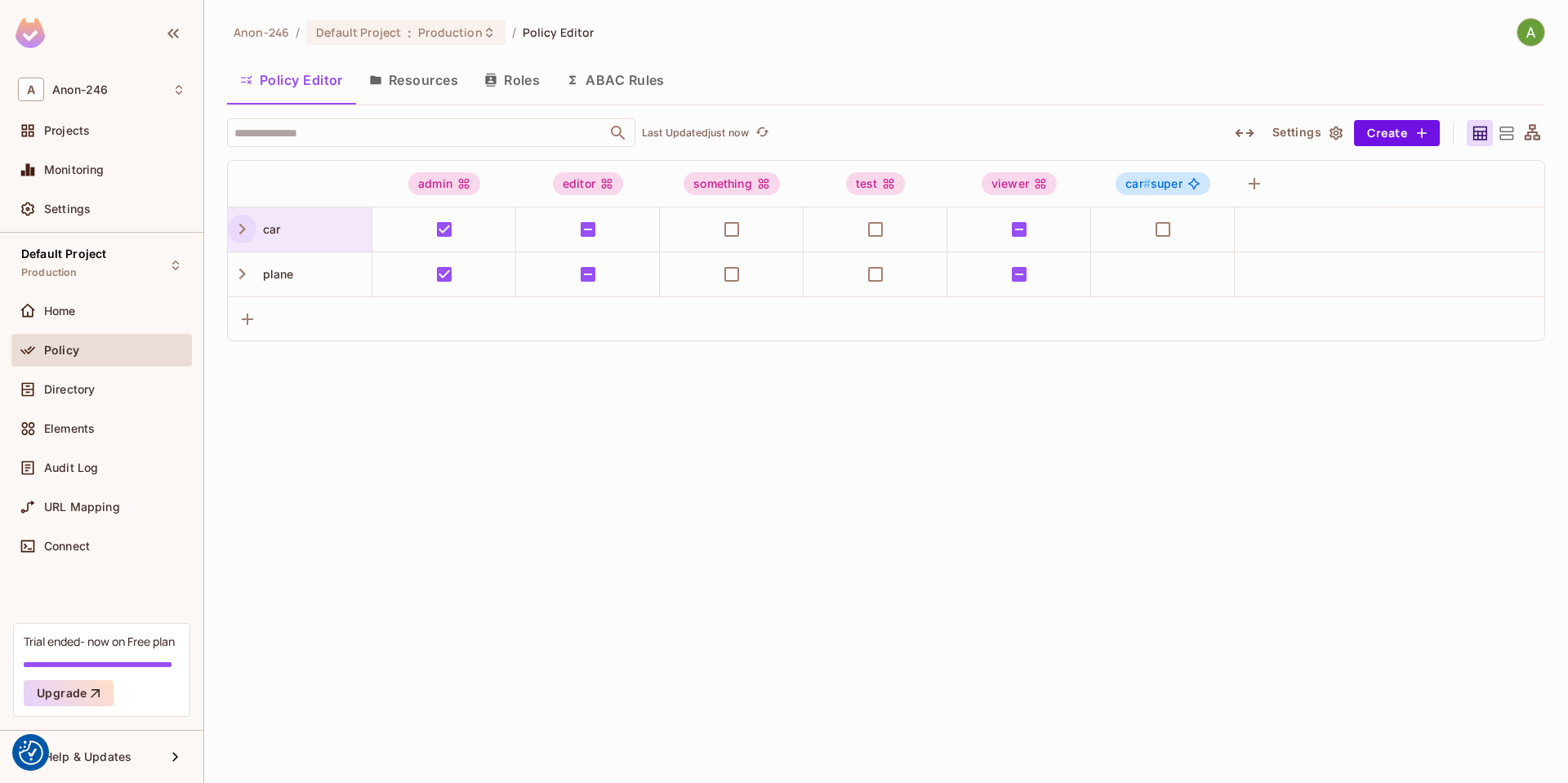
click at [339, 247] on div "car" at bounding box center [299, 230] width 144 height 44
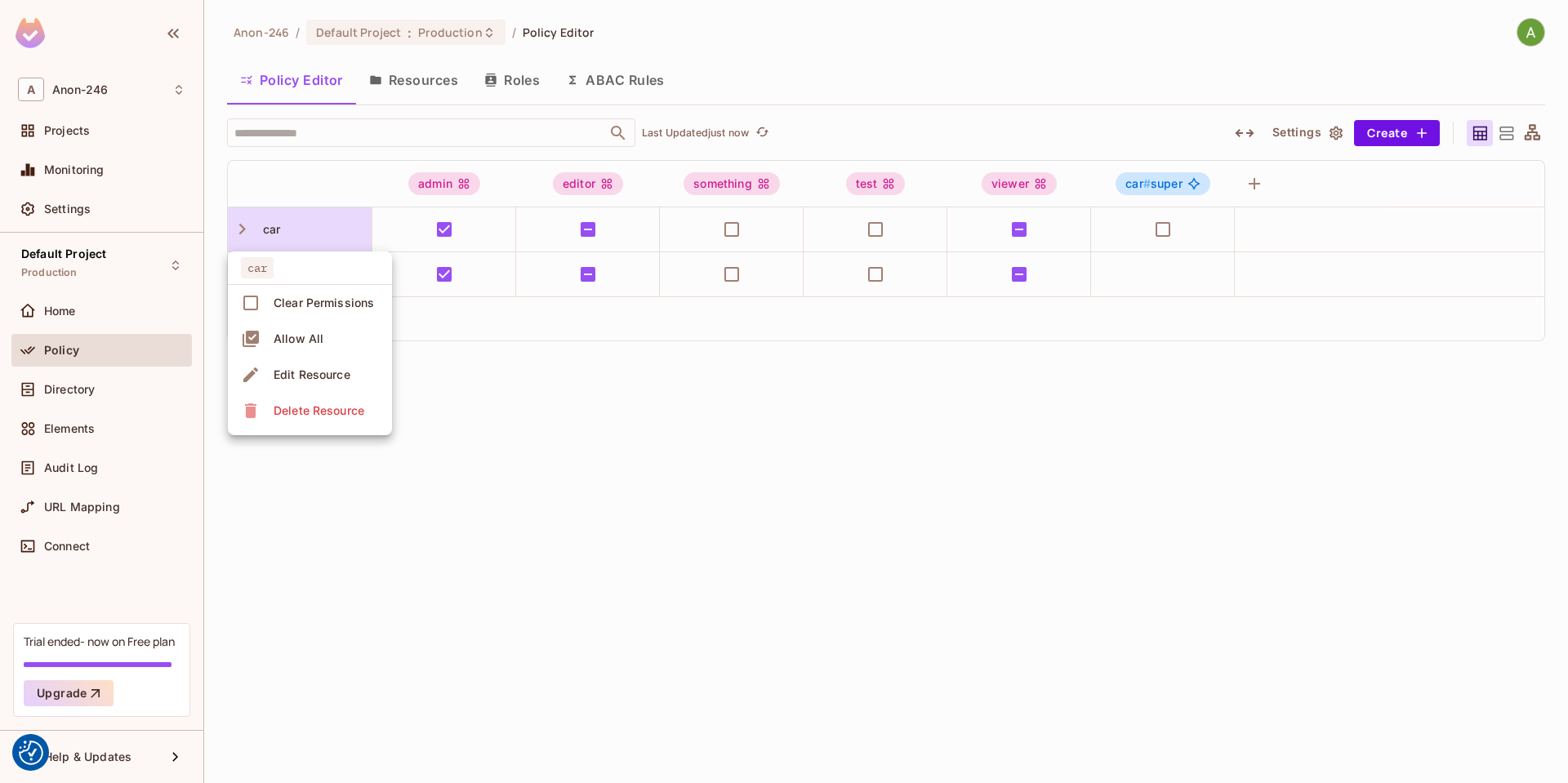
drag, startPoint x: 605, startPoint y: 532, endPoint x: 520, endPoint y: 339, distance: 210.9
click at [607, 532] on div at bounding box center [784, 391] width 1568 height 783
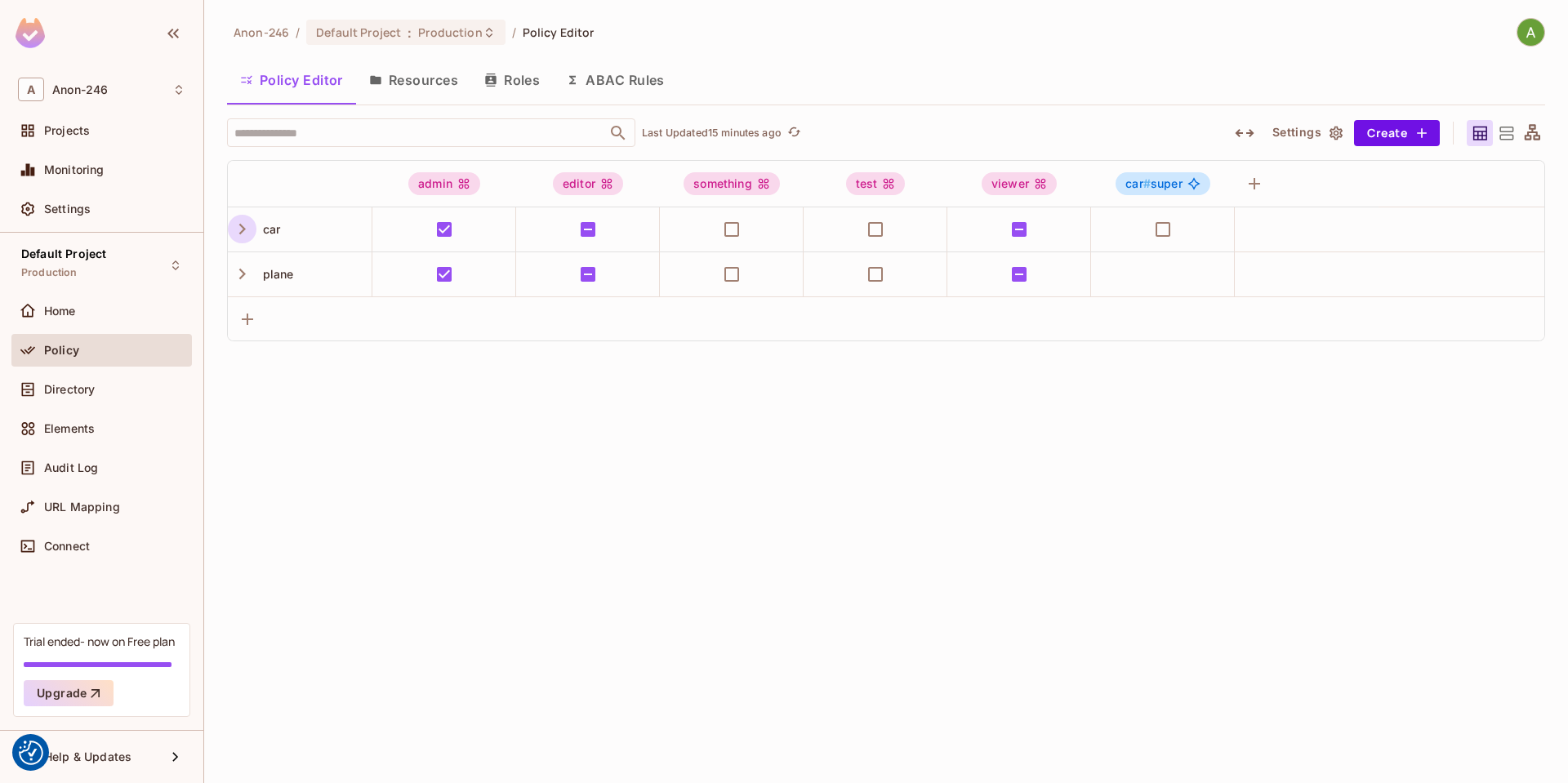
click at [859, 493] on div "Anon-246 / Default Project : Production / Policy Editor Policy Editor Resources…" at bounding box center [886, 391] width 1364 height 783
click at [1042, 438] on div "Anon-246 / Default Project : Production / Policy Editor Policy Editor Resources…" at bounding box center [886, 391] width 1364 height 783
click at [265, 234] on span "car" at bounding box center [268, 229] width 24 height 14
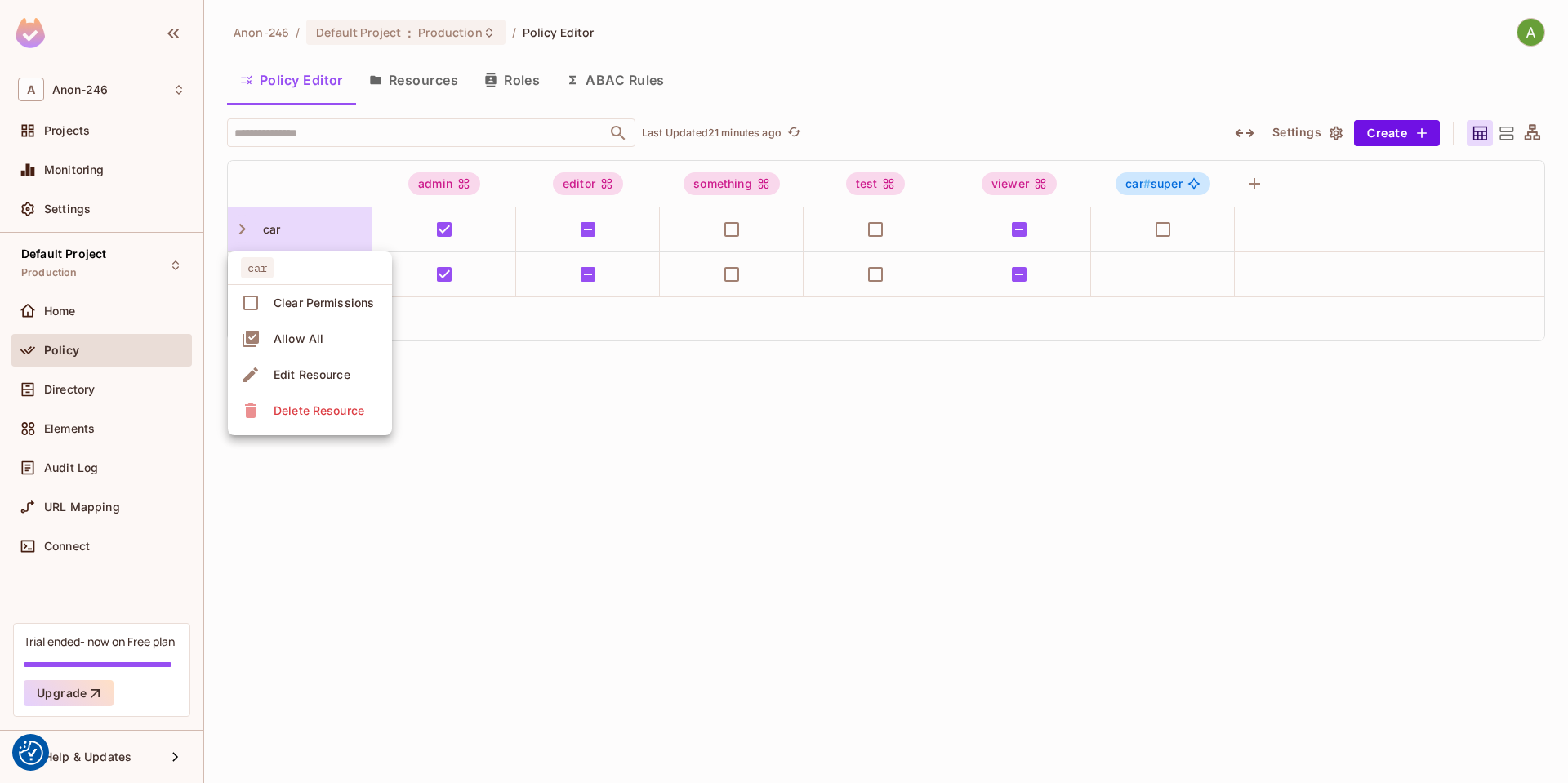
click at [241, 226] on div at bounding box center [784, 391] width 1568 height 783
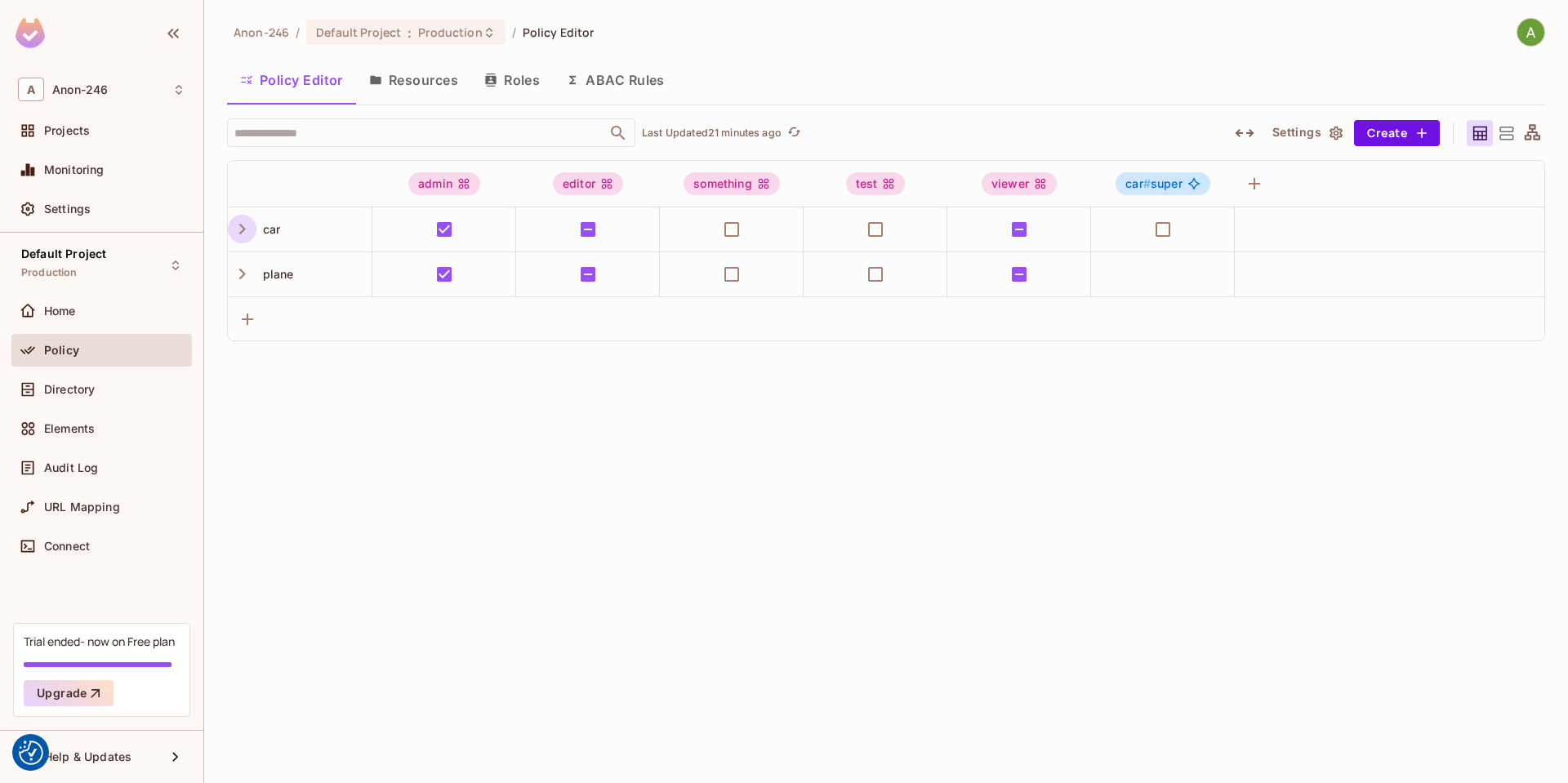
click at [237, 231] on icon "button" at bounding box center [241, 229] width 22 height 22
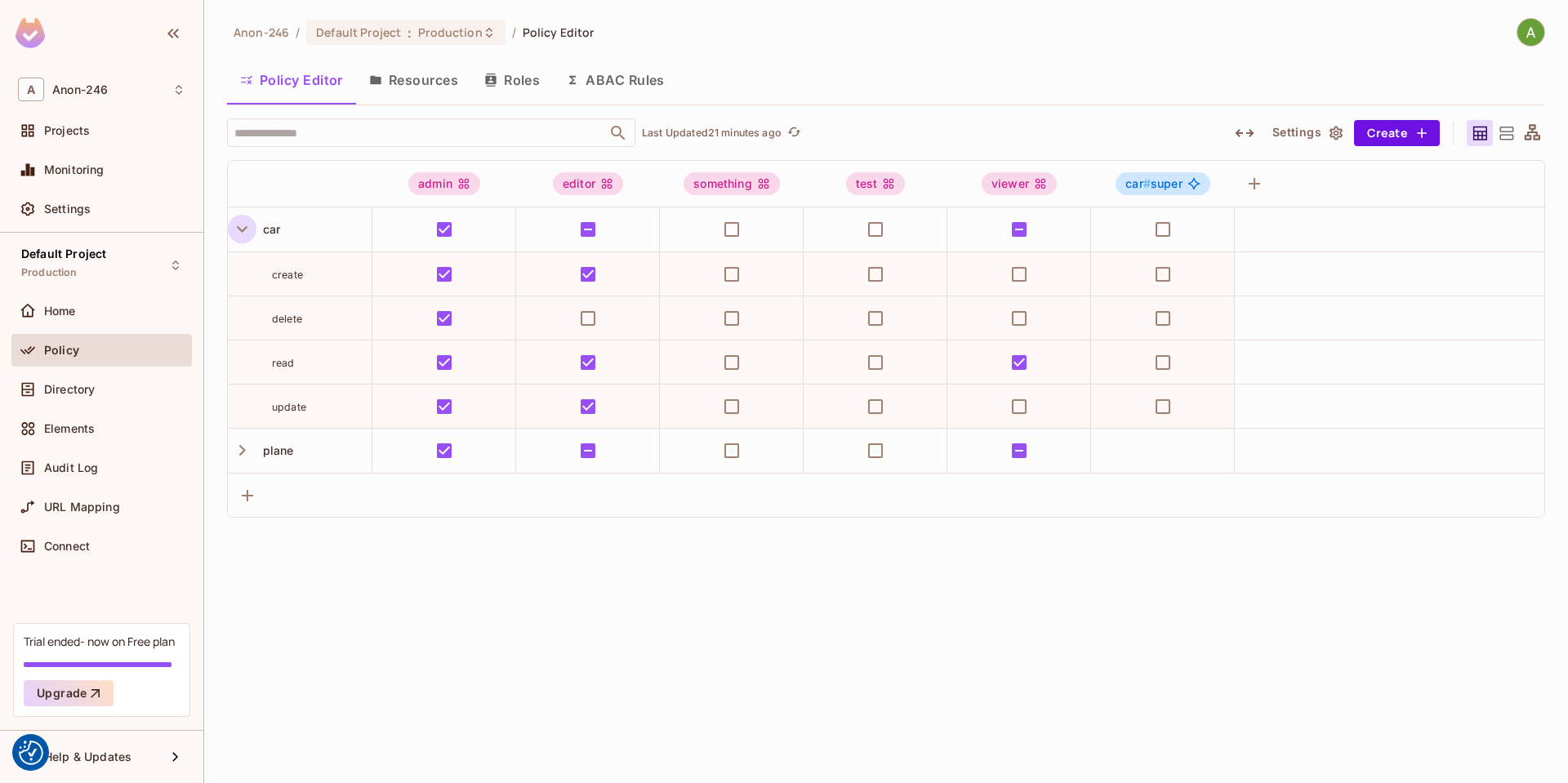
click at [237, 231] on icon "button" at bounding box center [241, 229] width 22 height 22
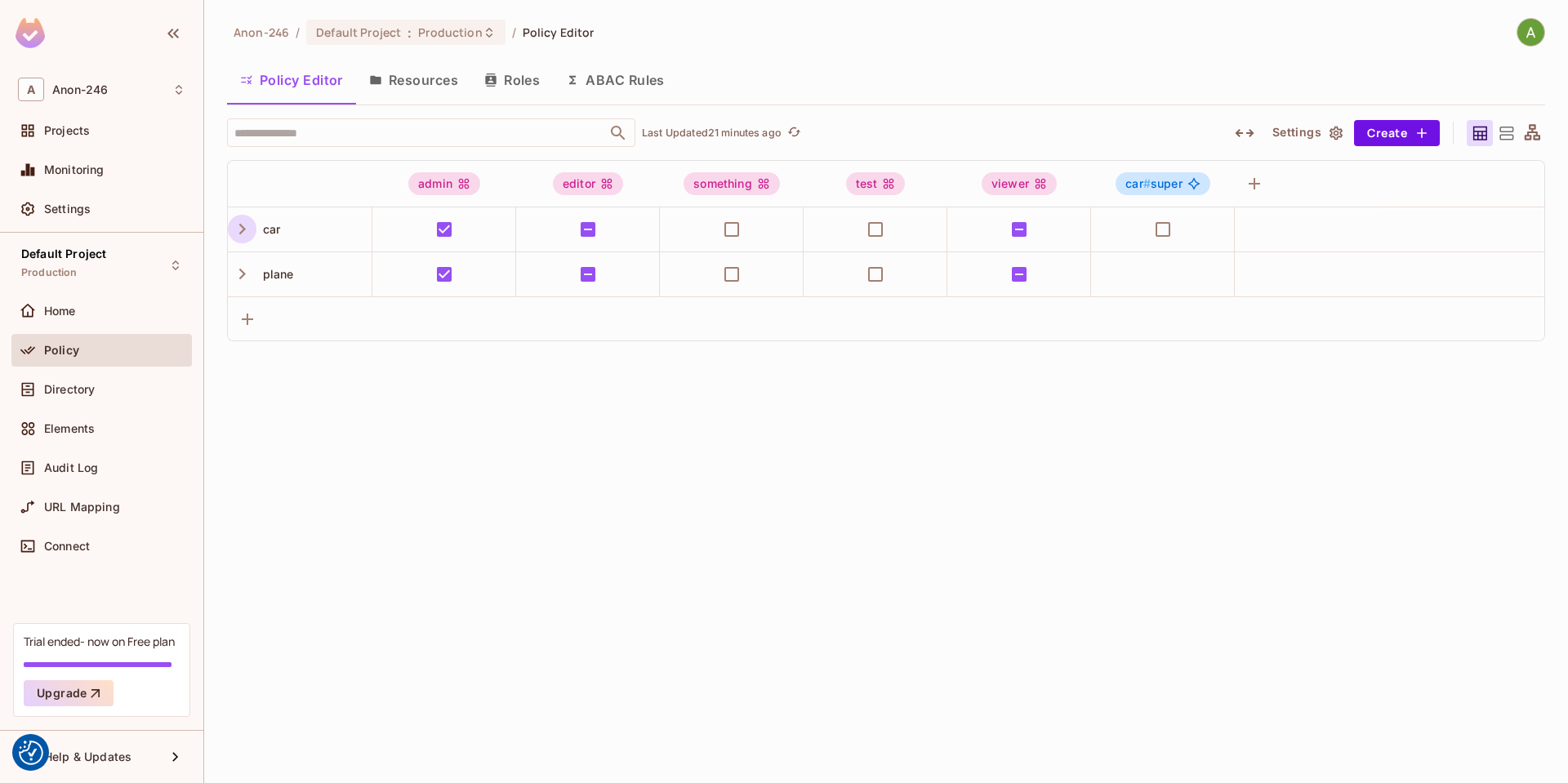
click at [503, 561] on div "Anon-246 / Default Project : Production / Policy Editor Policy Editor Resources…" at bounding box center [886, 391] width 1364 height 783
